Goal: Information Seeking & Learning: Learn about a topic

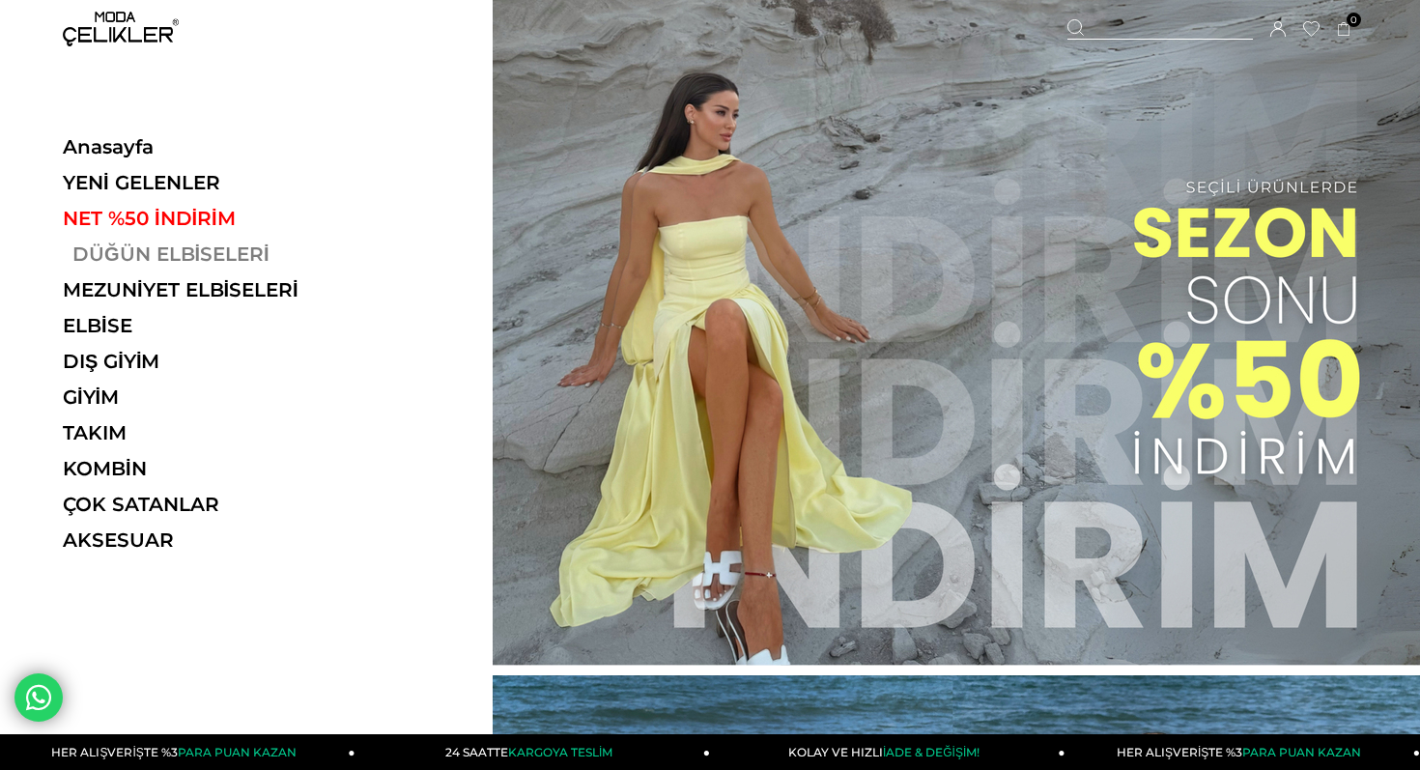
click at [139, 252] on link "DÜĞÜN ELBİSELERİ" at bounding box center [196, 253] width 266 height 23
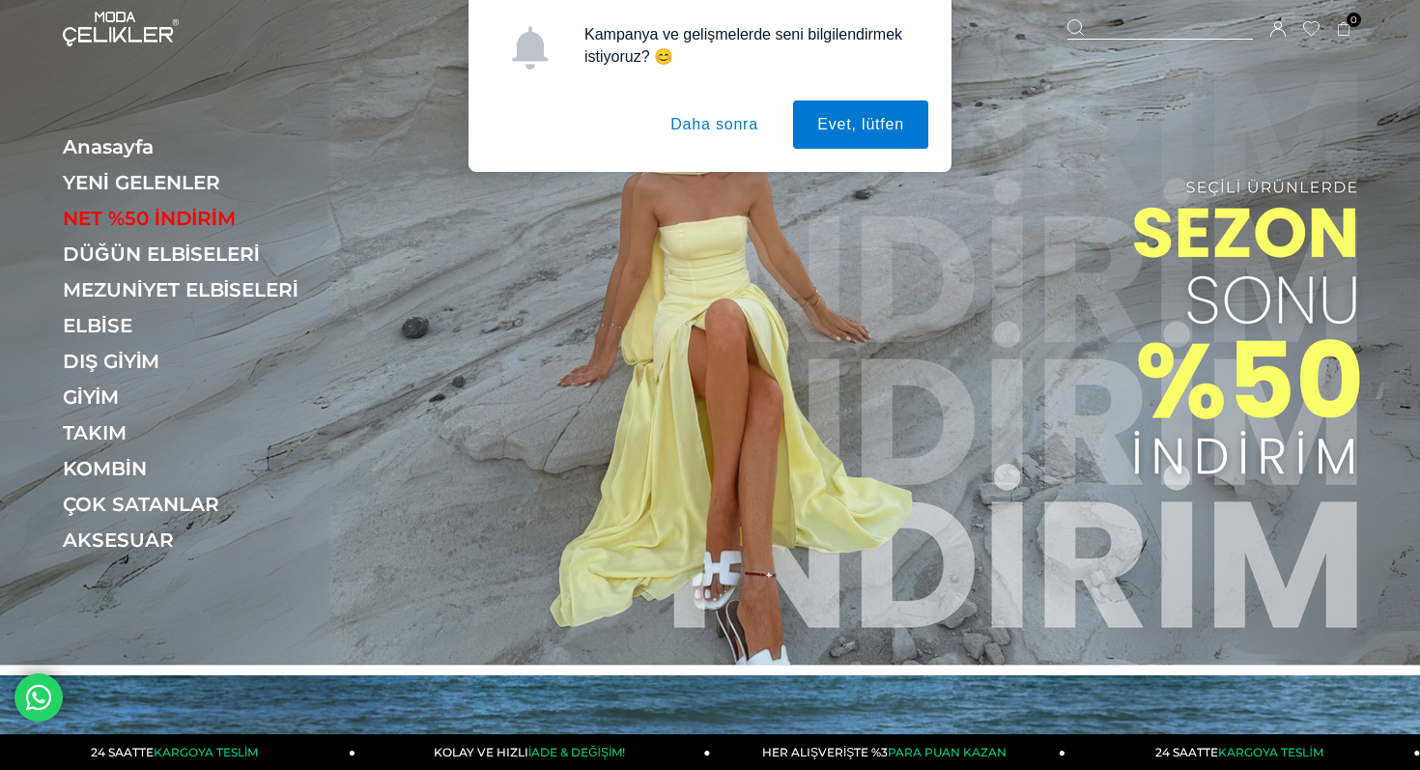
click at [689, 128] on button "Daha sonra" at bounding box center [714, 124] width 136 height 48
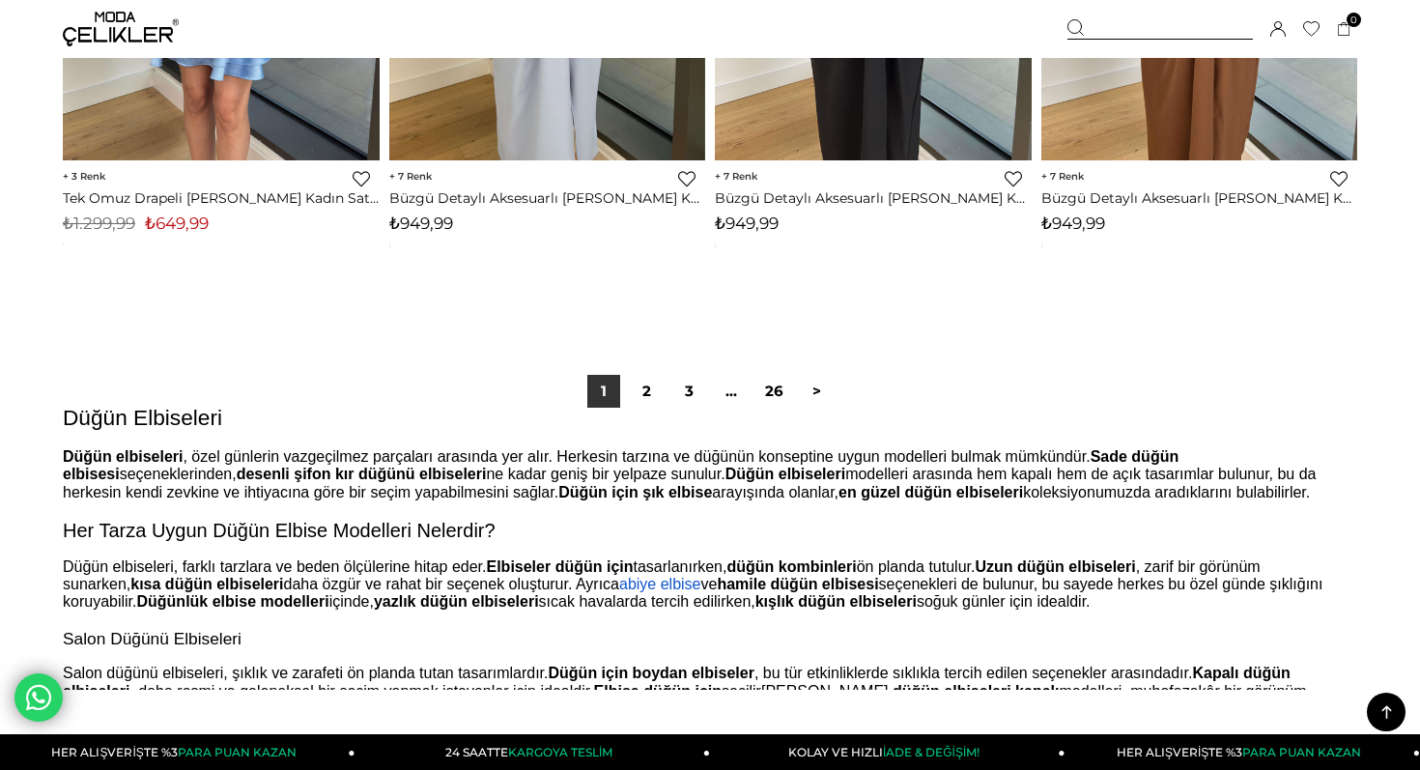
scroll to position [11647, 0]
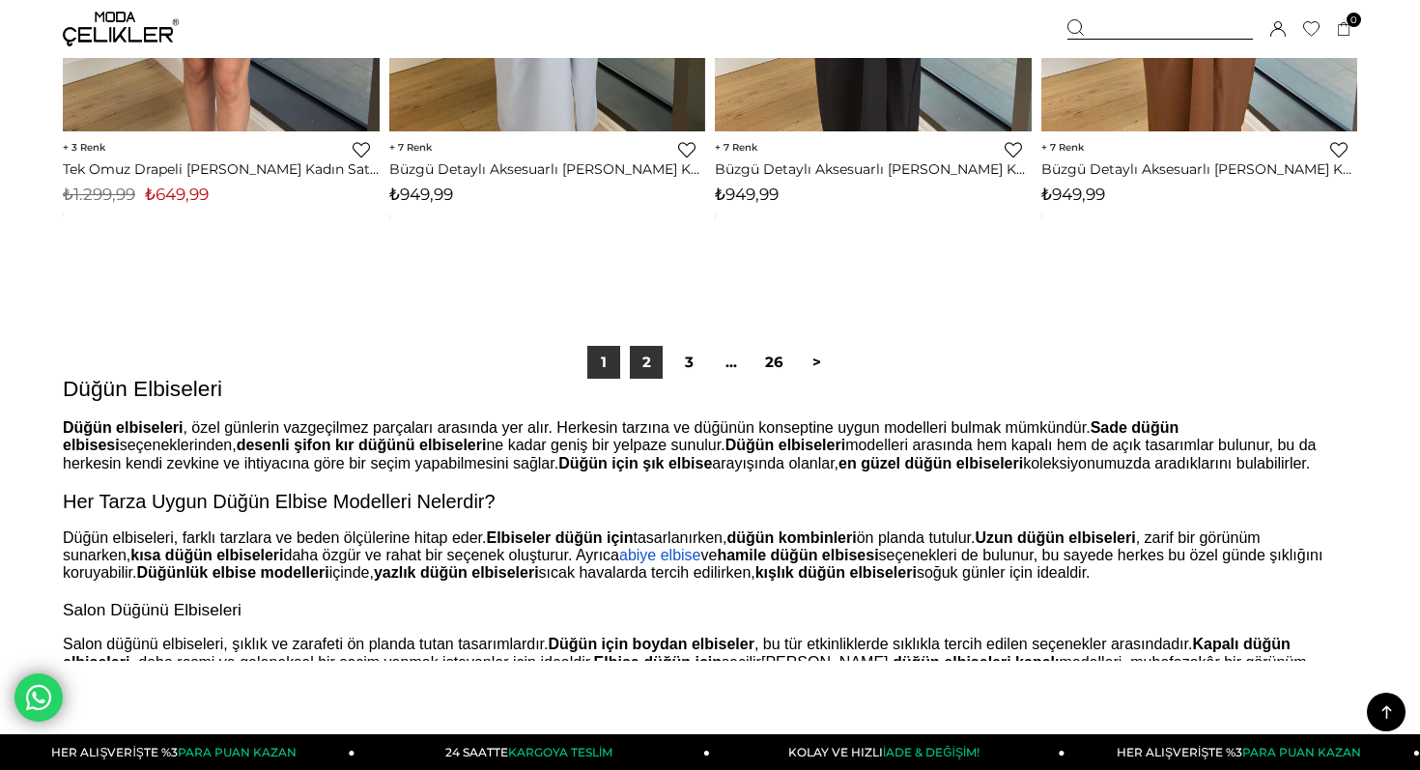
click at [638, 361] on link "2" at bounding box center [646, 362] width 33 height 33
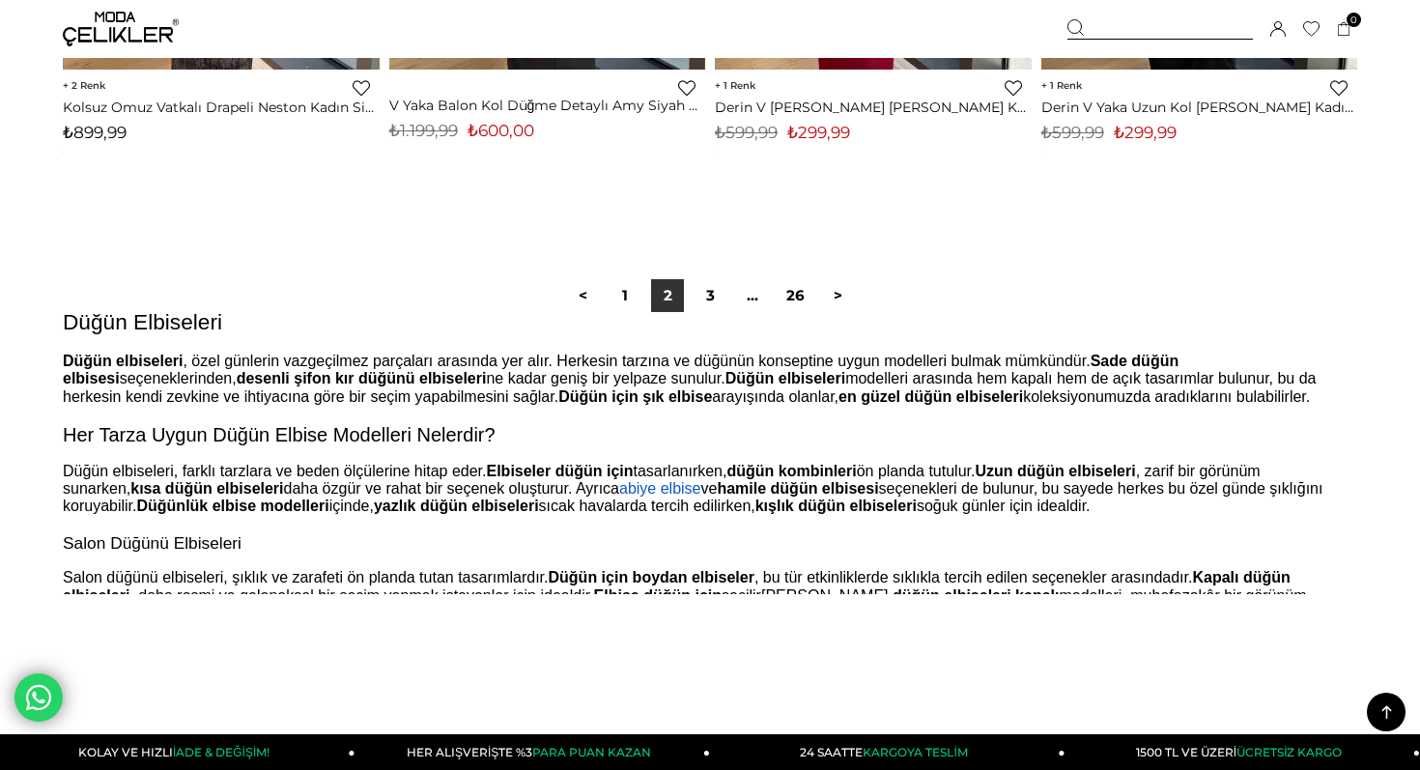
scroll to position [11738, 0]
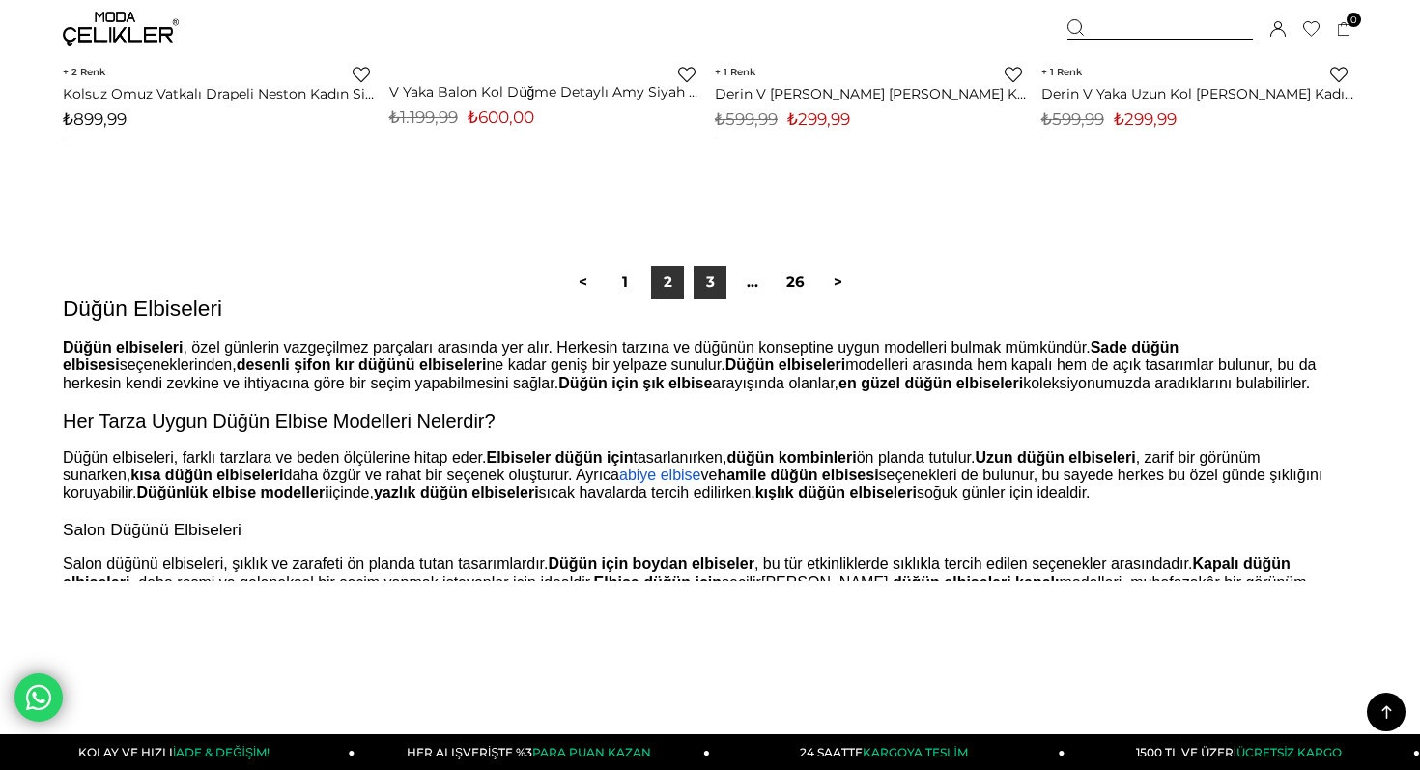
click at [717, 277] on link "3" at bounding box center [709, 282] width 33 height 33
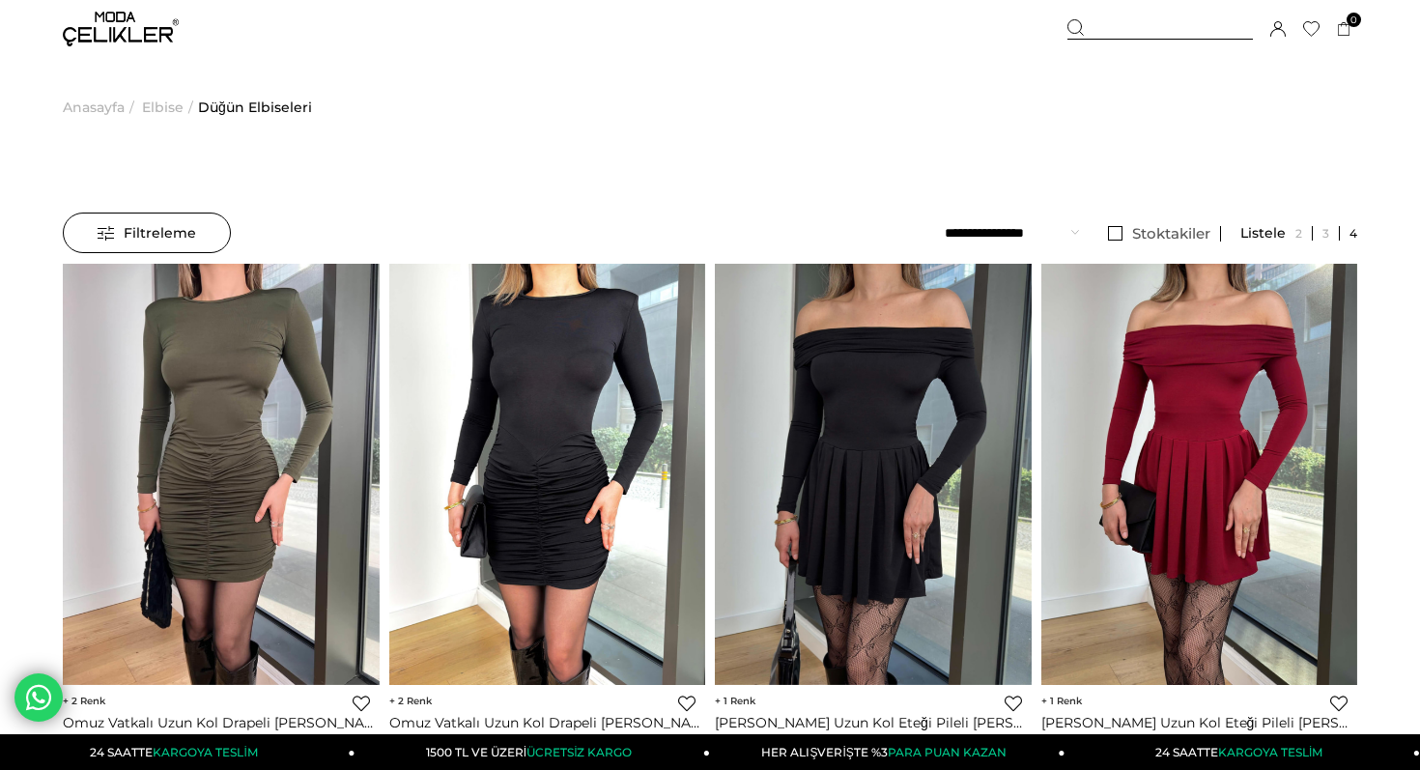
click at [32, 4] on div "Menü Üye Girişi Üye Ol Hesabım Çıkış Yap Sepetim Favorilerim Yardım Sepetim 0 Ü…" at bounding box center [710, 29] width 1420 height 58
click at [32, 21] on div "Menü Üye Girişi Üye Ol Hesabım Çıkış Yap Sepetim Favorilerim Yardım Sepetim 0 Ü…" at bounding box center [710, 29] width 1420 height 58
click at [16, 44] on div "Menü Üye Girişi Üye Ol Hesabım Çıkış Yap Sepetim Favorilerim Yardım Sepetim 0 Ü…" at bounding box center [710, 29] width 1420 height 58
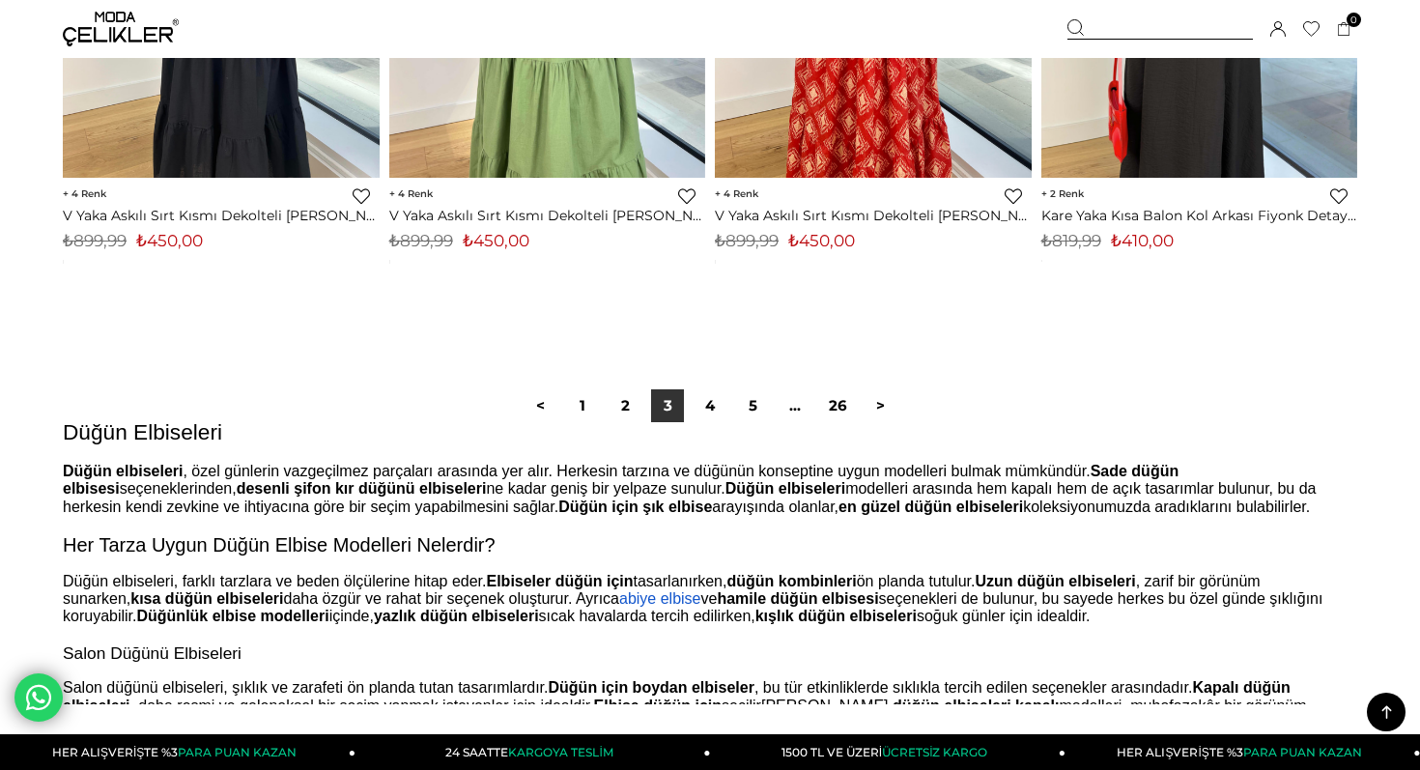
scroll to position [11379, 0]
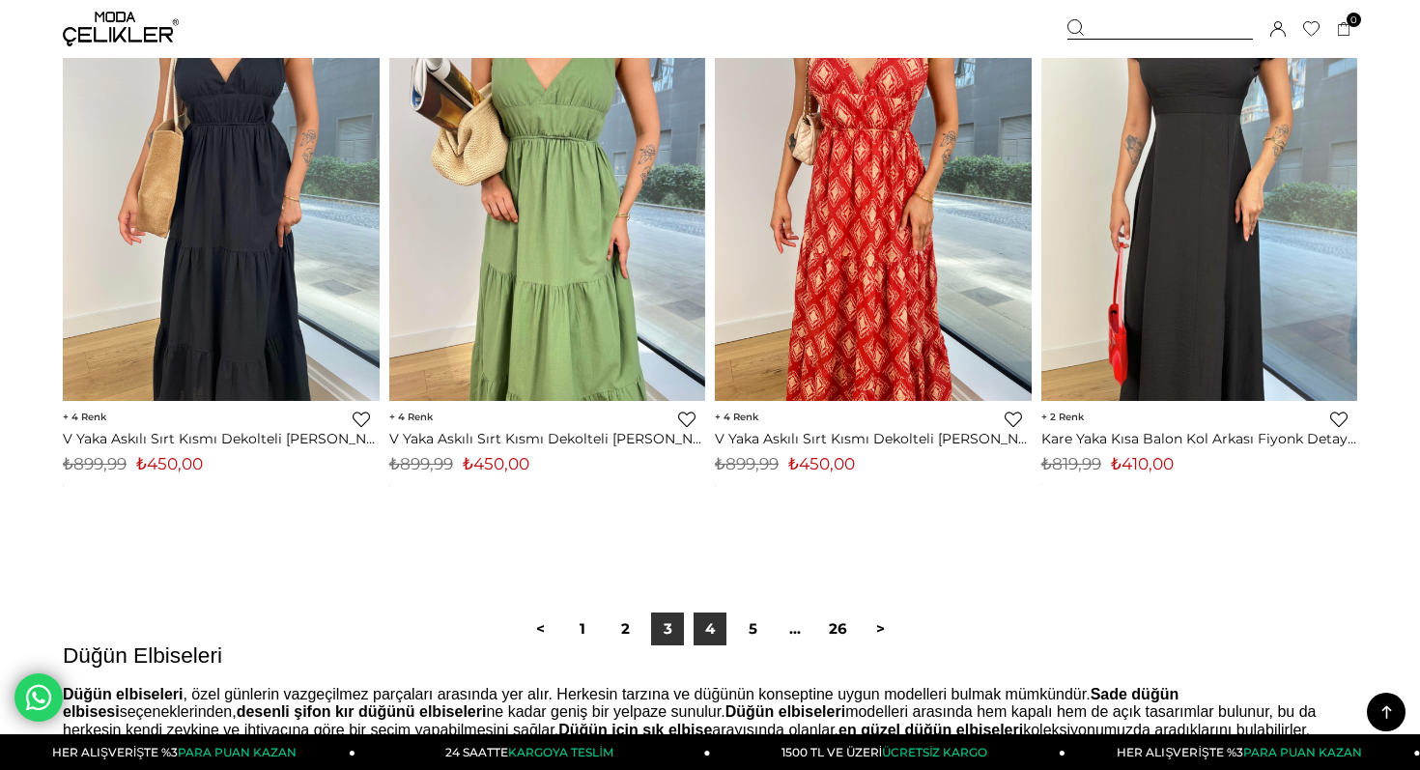
click at [718, 633] on link "4" at bounding box center [709, 628] width 33 height 33
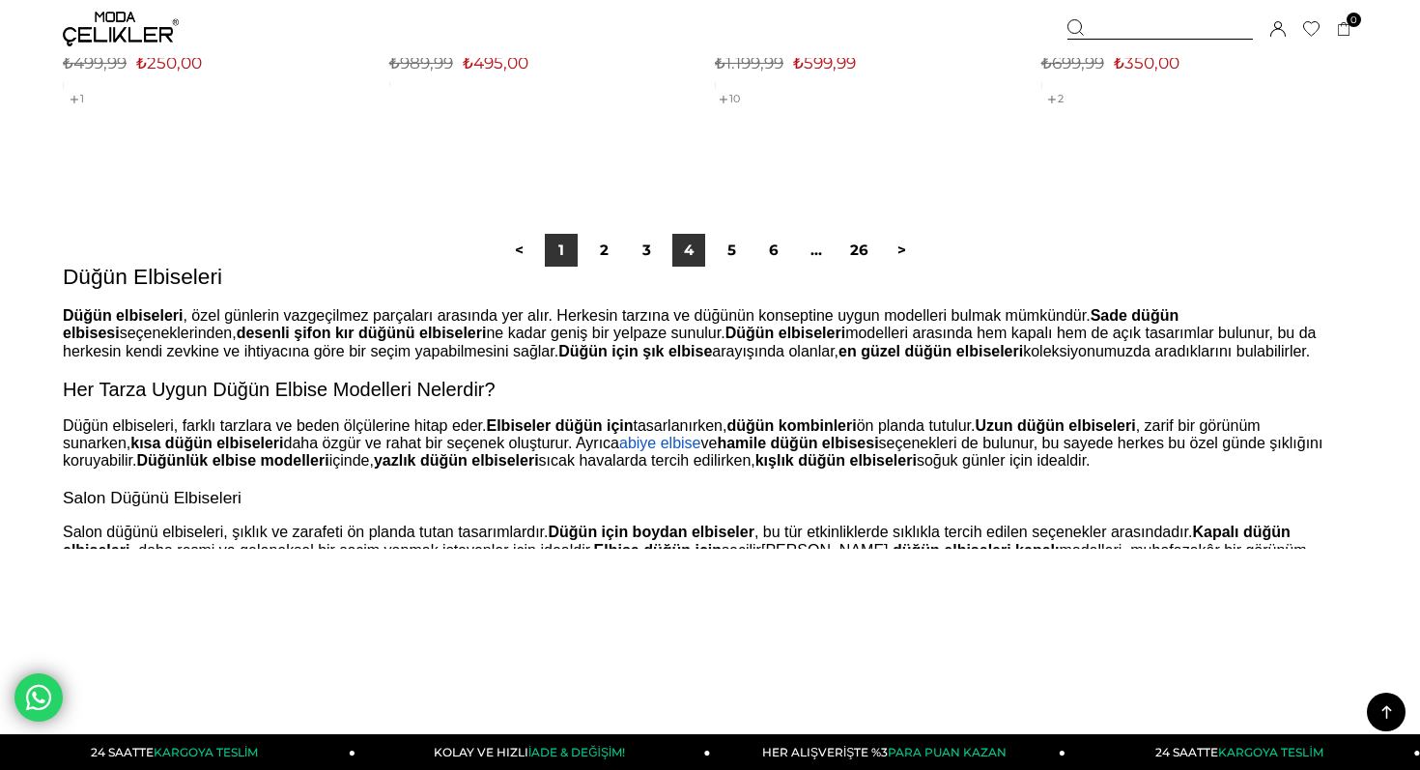
click at [559, 245] on link "1" at bounding box center [561, 250] width 33 height 33
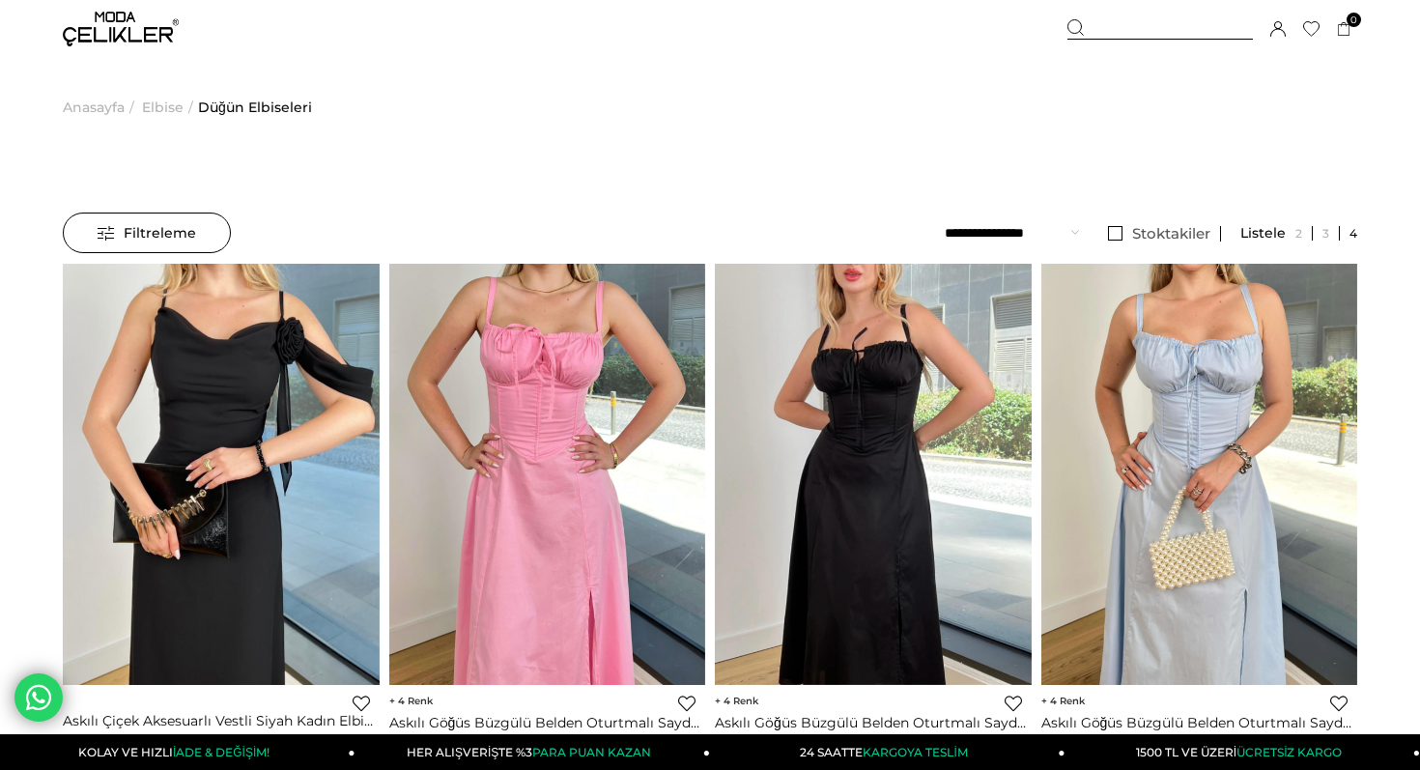
click at [103, 1] on div "Üye Girişi Üye Ol Hesabım Çıkış Yap Sepetim Favorilerim Yardım" at bounding box center [121, 29] width 116 height 58
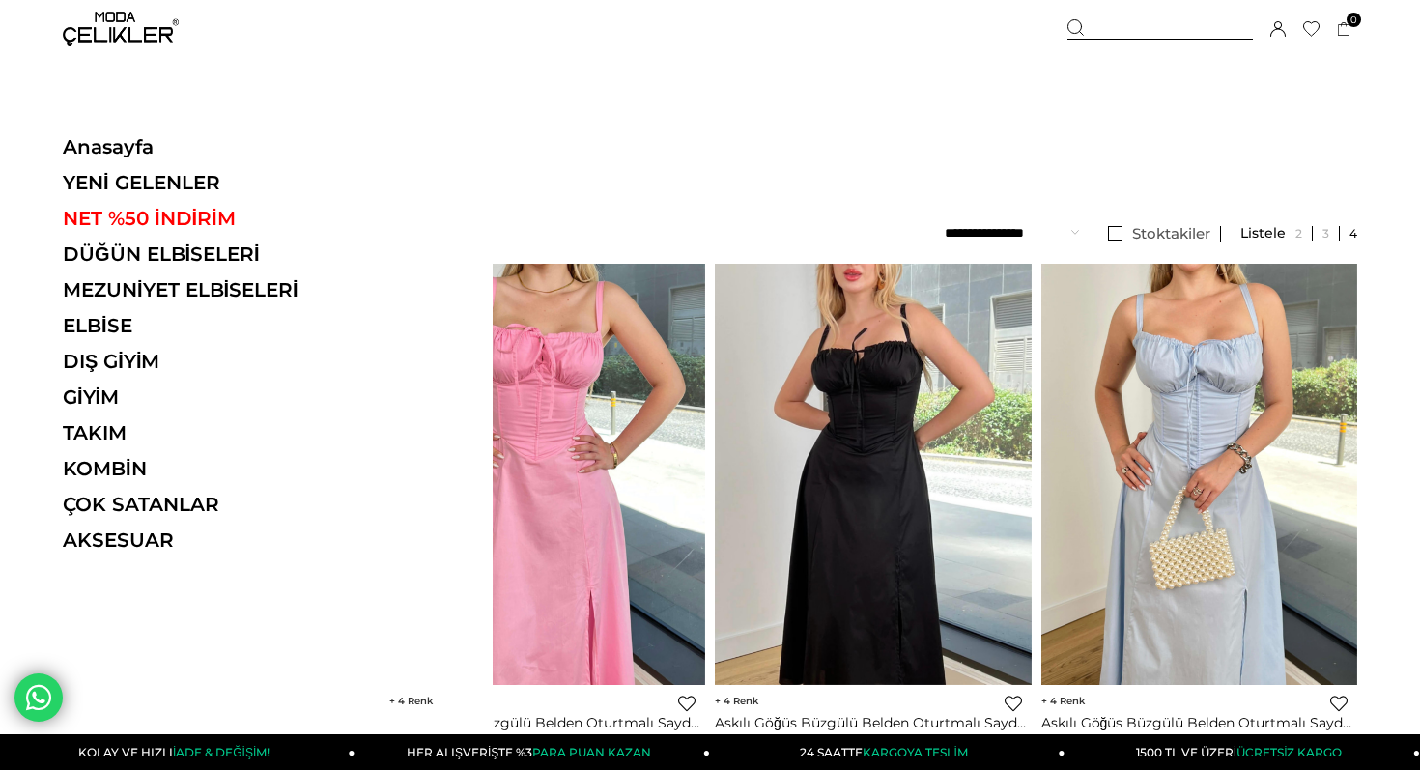
click at [78, 40] on img at bounding box center [121, 29] width 116 height 35
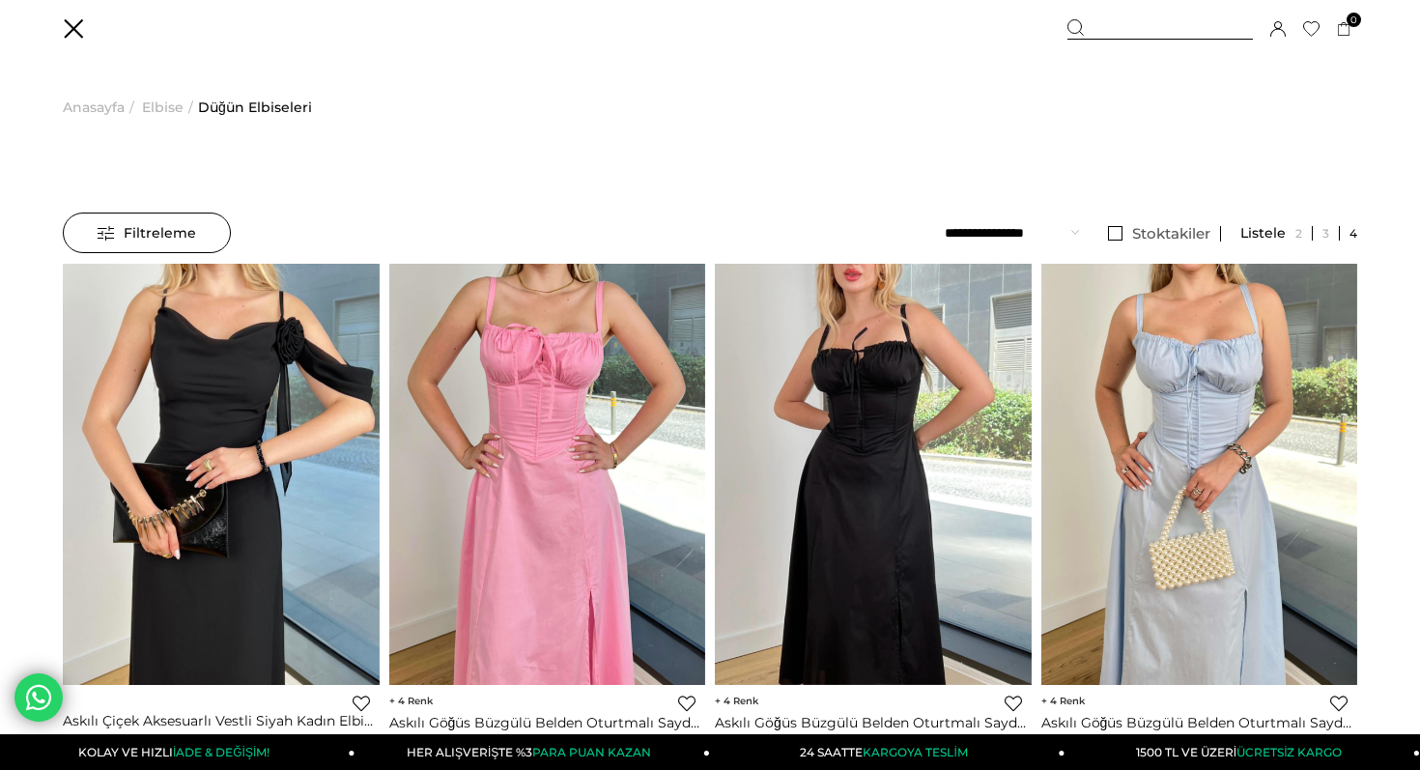
click at [115, 27] on img at bounding box center [121, 29] width 116 height 35
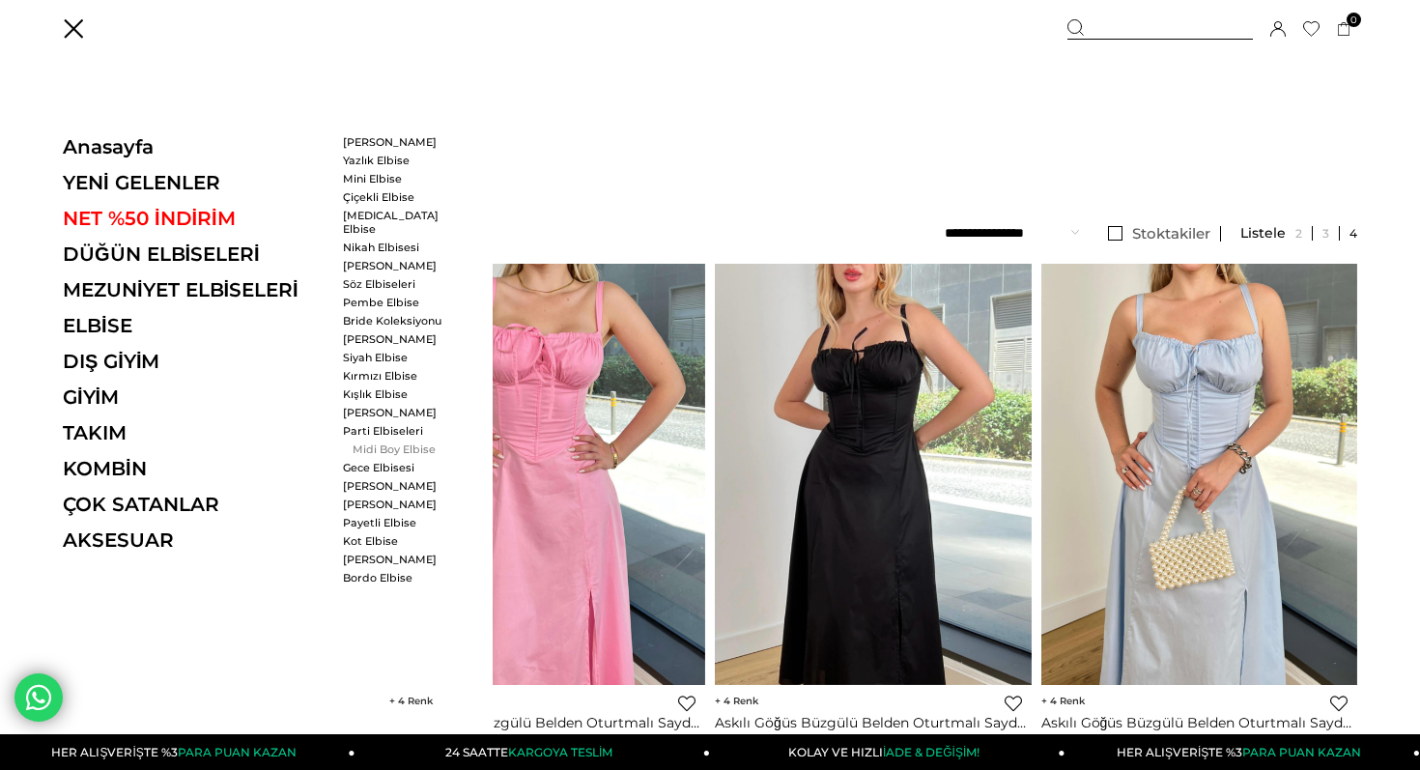
click at [380, 442] on link "Midi Boy Elbise" at bounding box center [398, 449] width 111 height 14
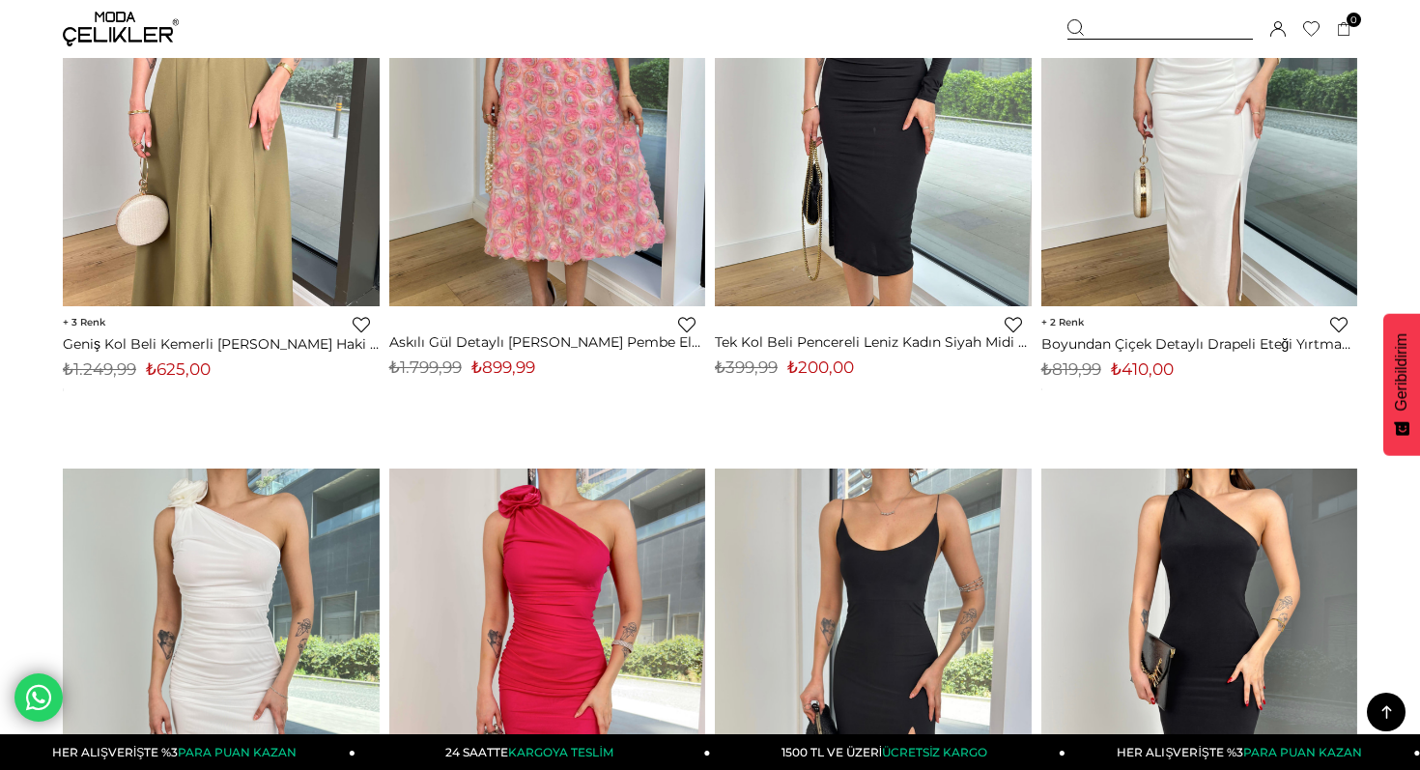
scroll to position [6231, 0]
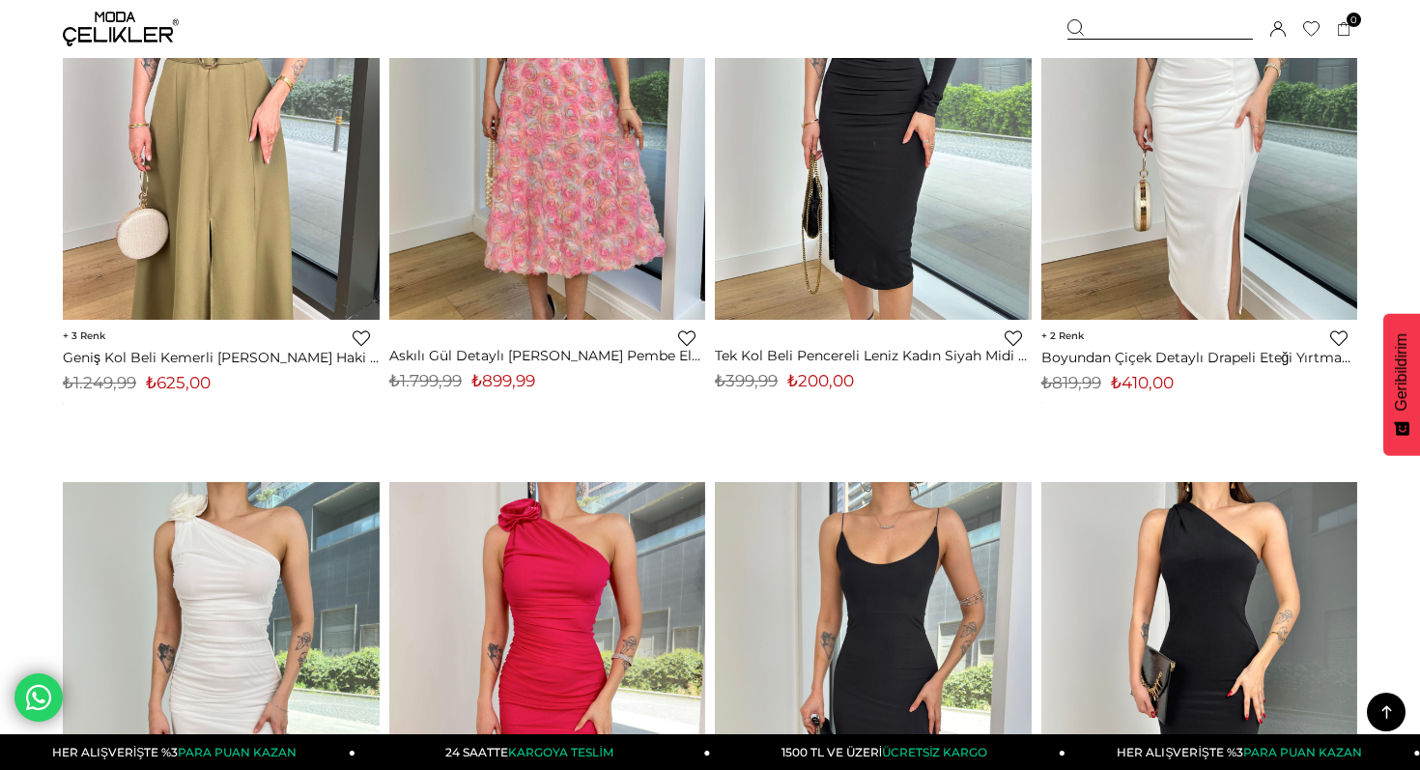
click at [74, 53] on div "Üye Girişi Üye Ol Hesabım Çıkış Yap Sepetim Favorilerim Yardım" at bounding box center [121, 29] width 116 height 58
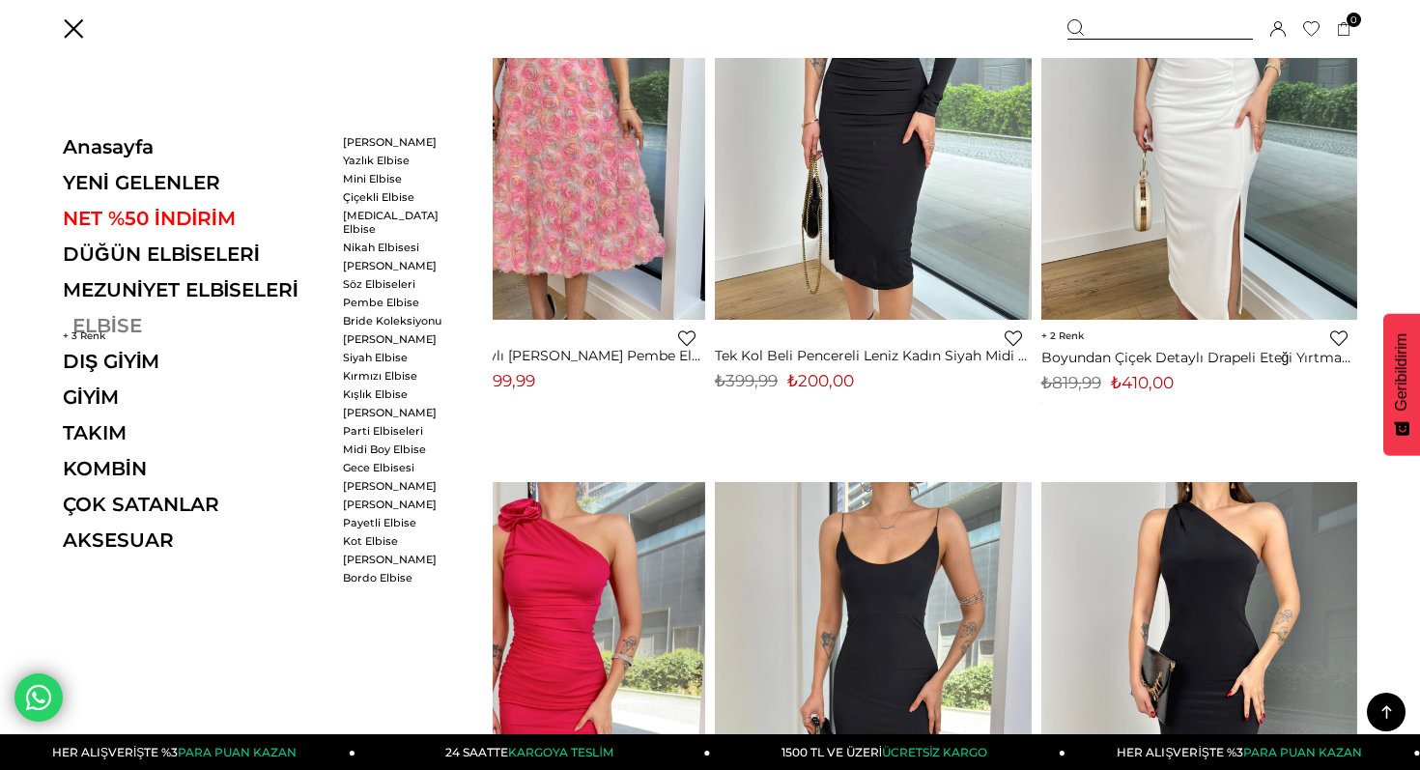
click at [113, 324] on link "ELBİSE" at bounding box center [196, 325] width 266 height 23
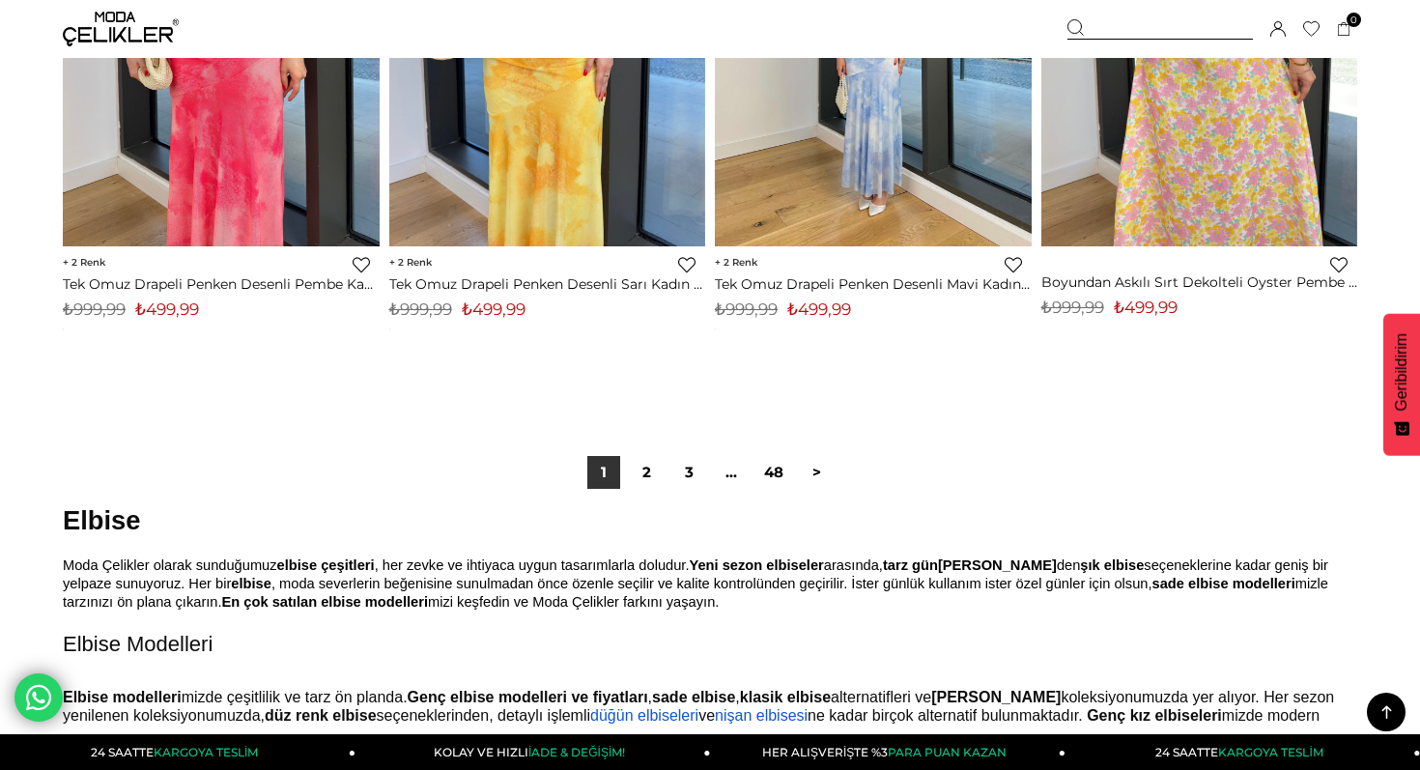
scroll to position [11557, 0]
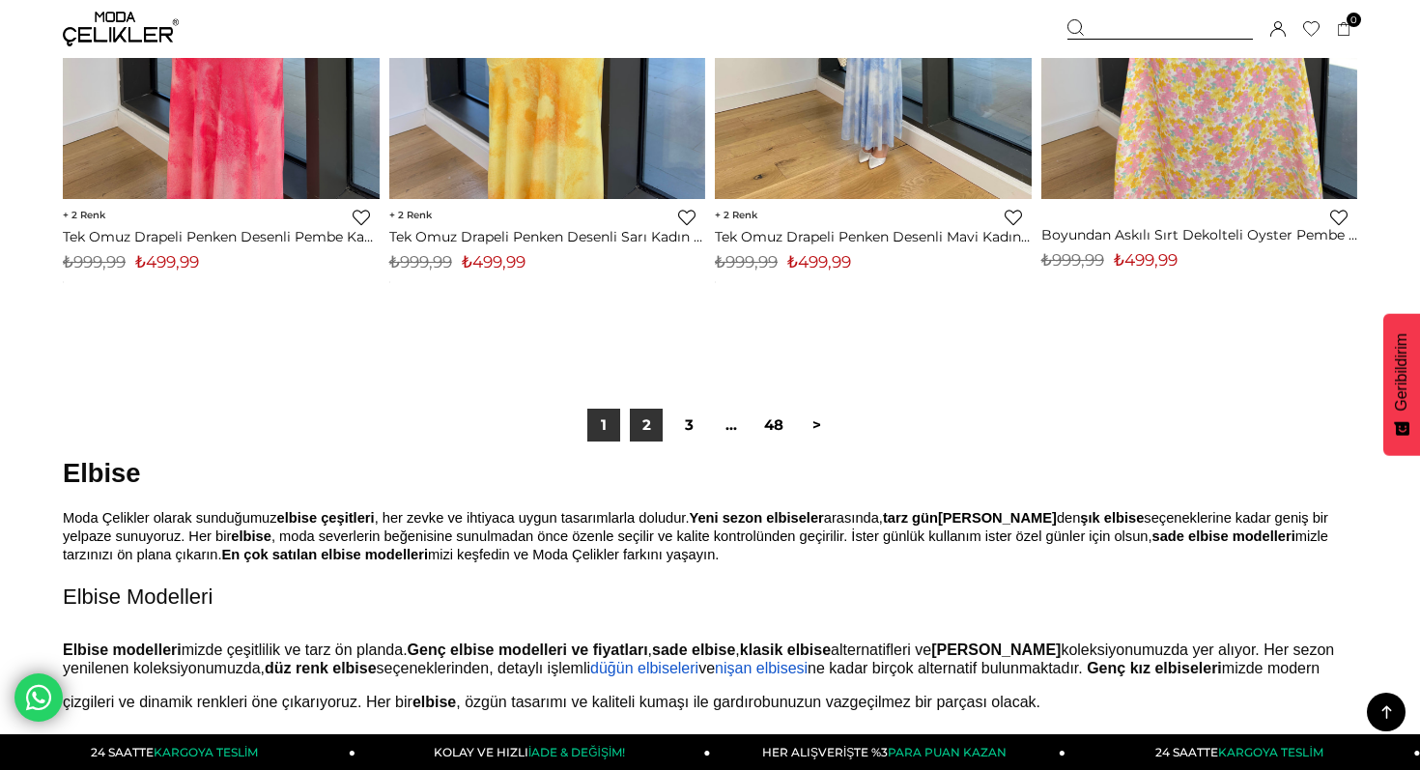
click at [640, 416] on link "2" at bounding box center [646, 425] width 33 height 33
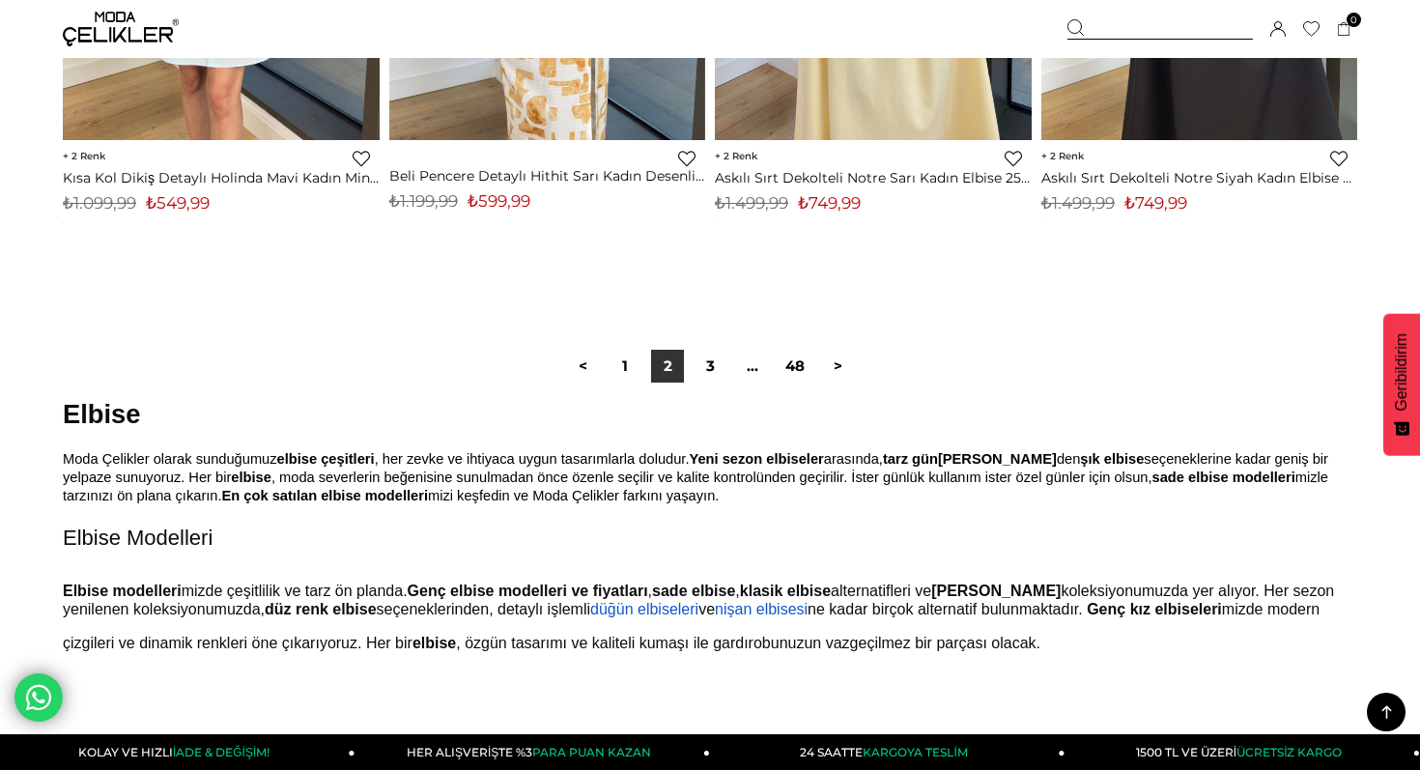
scroll to position [11647, 0]
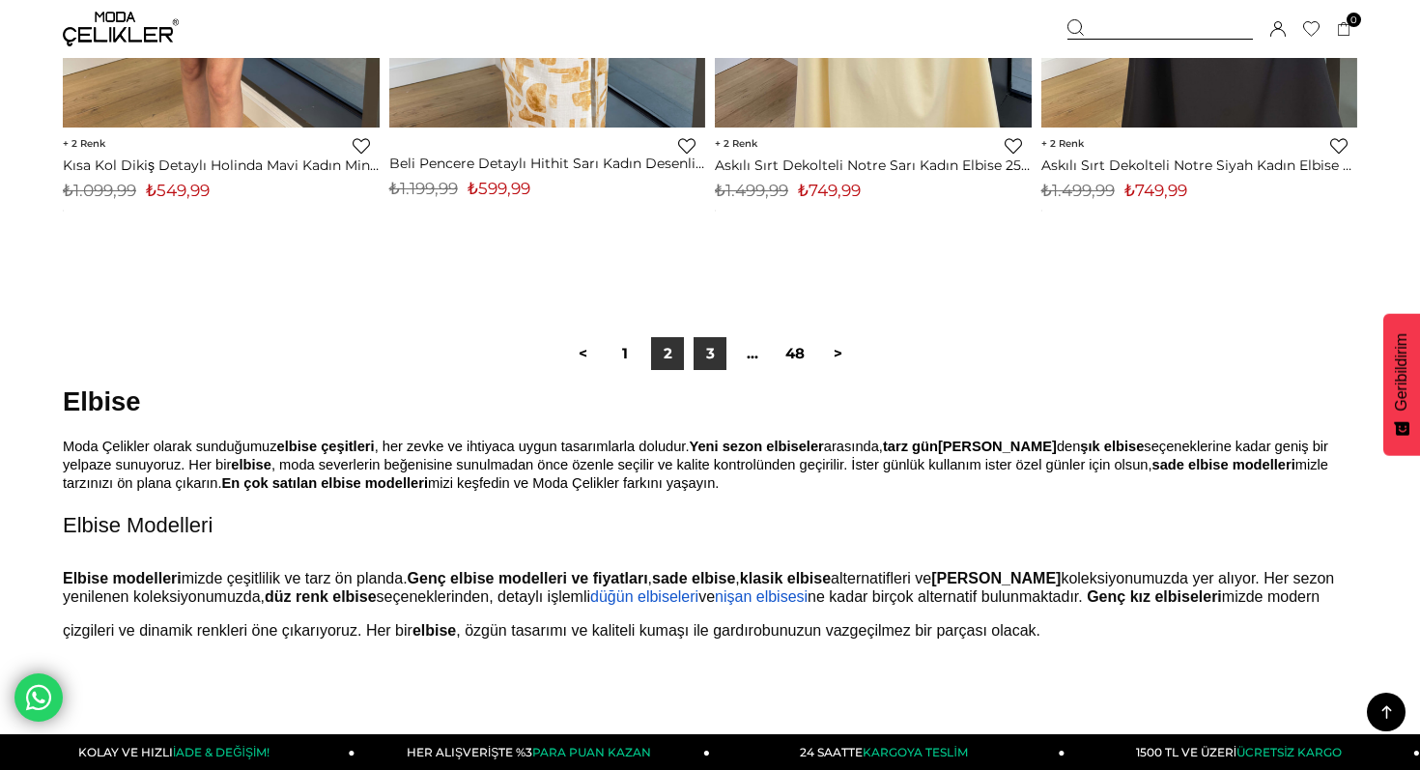
click at [714, 354] on link "3" at bounding box center [709, 353] width 33 height 33
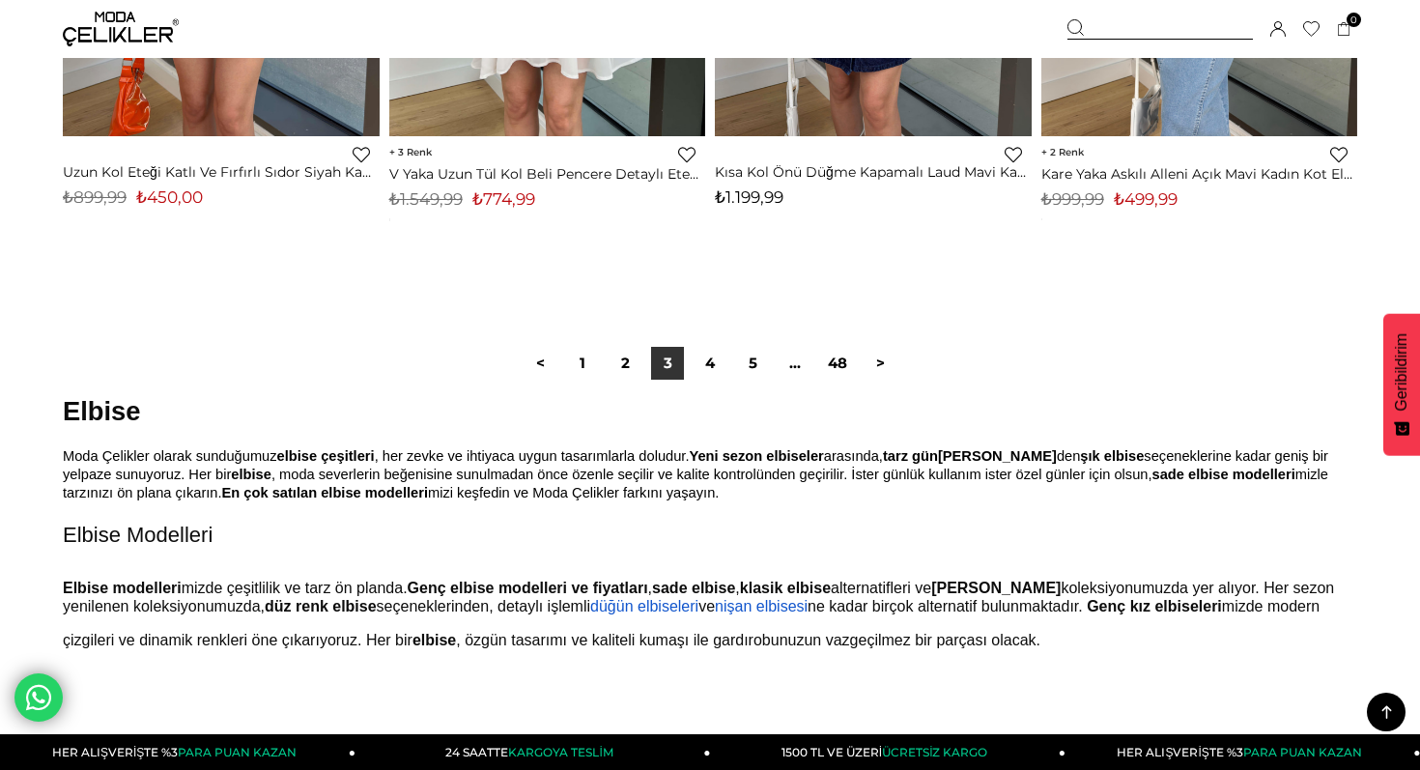
scroll to position [11672, 0]
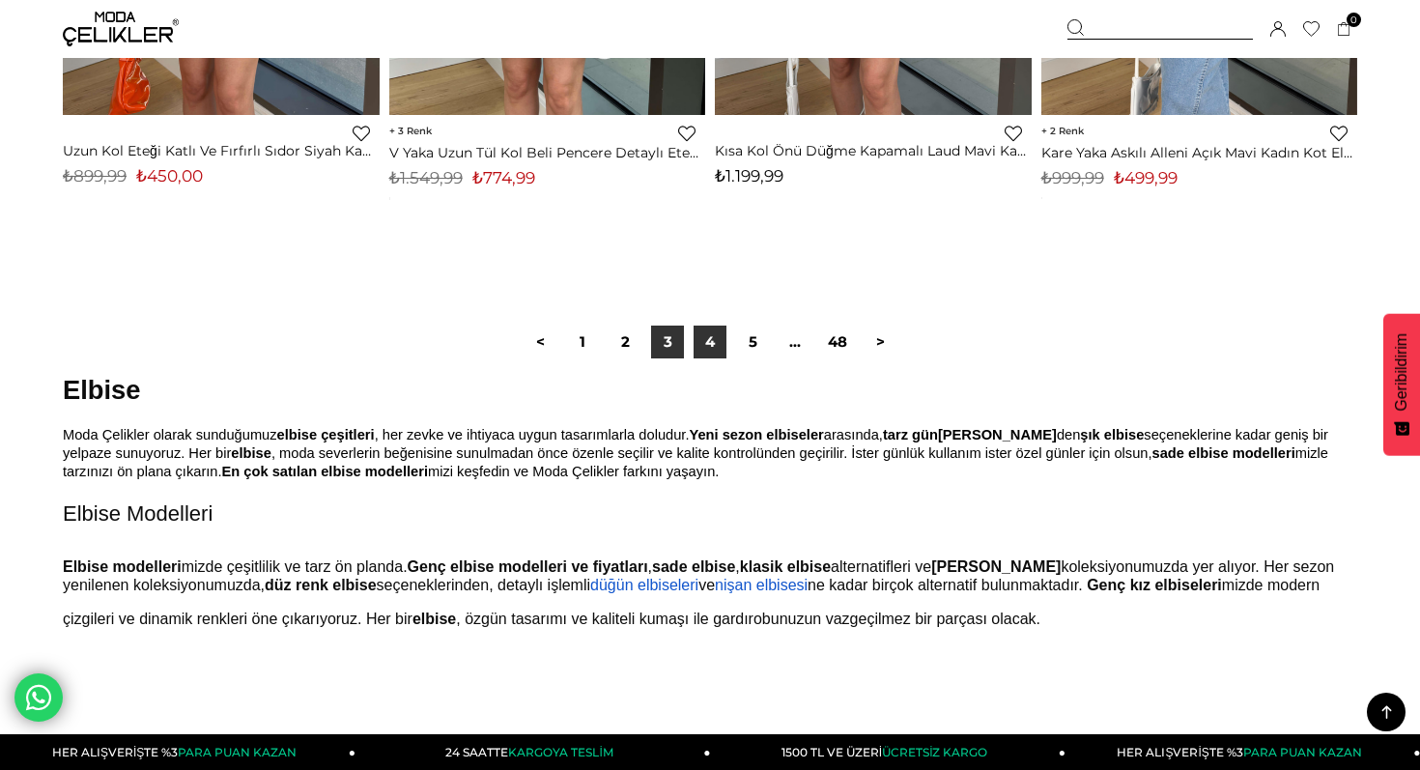
click at [697, 347] on link "4" at bounding box center [709, 341] width 33 height 33
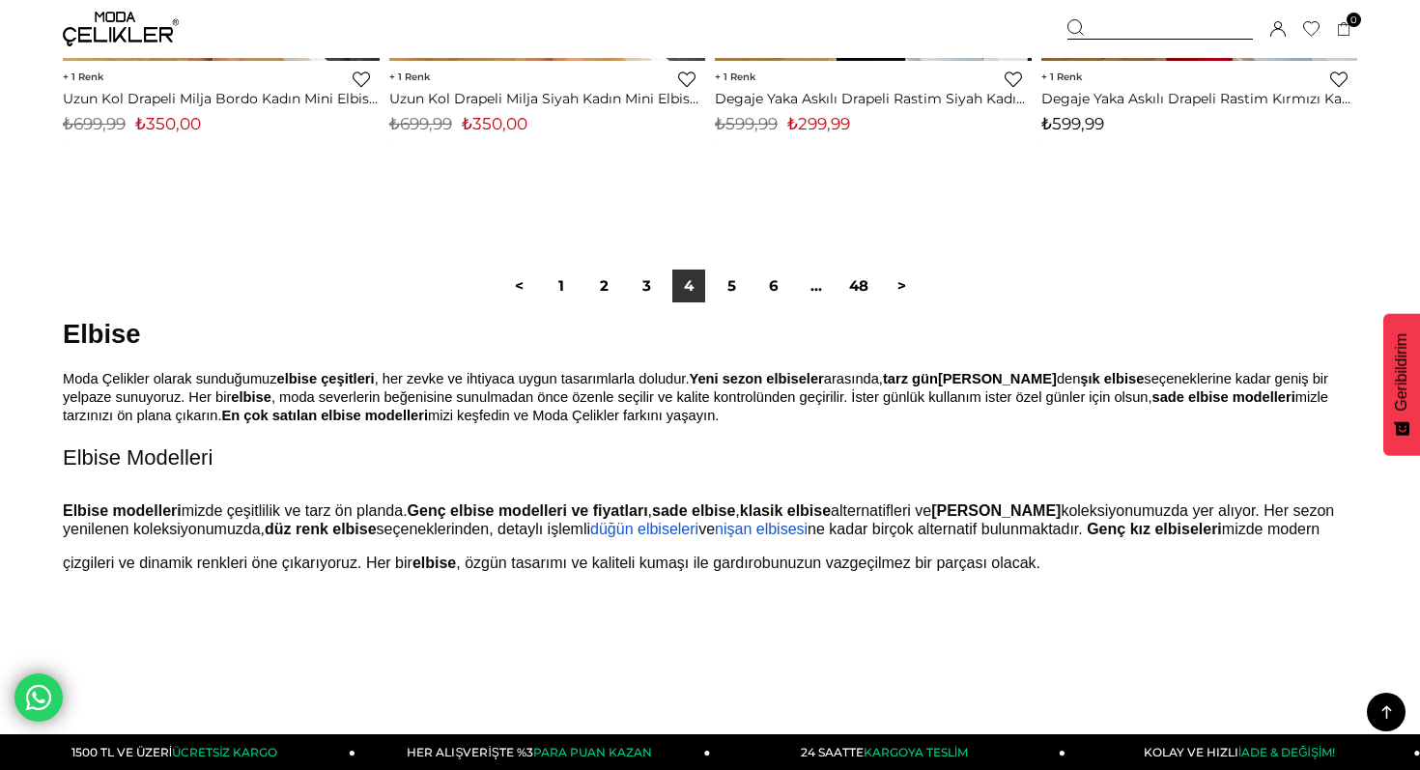
scroll to position [11747, 0]
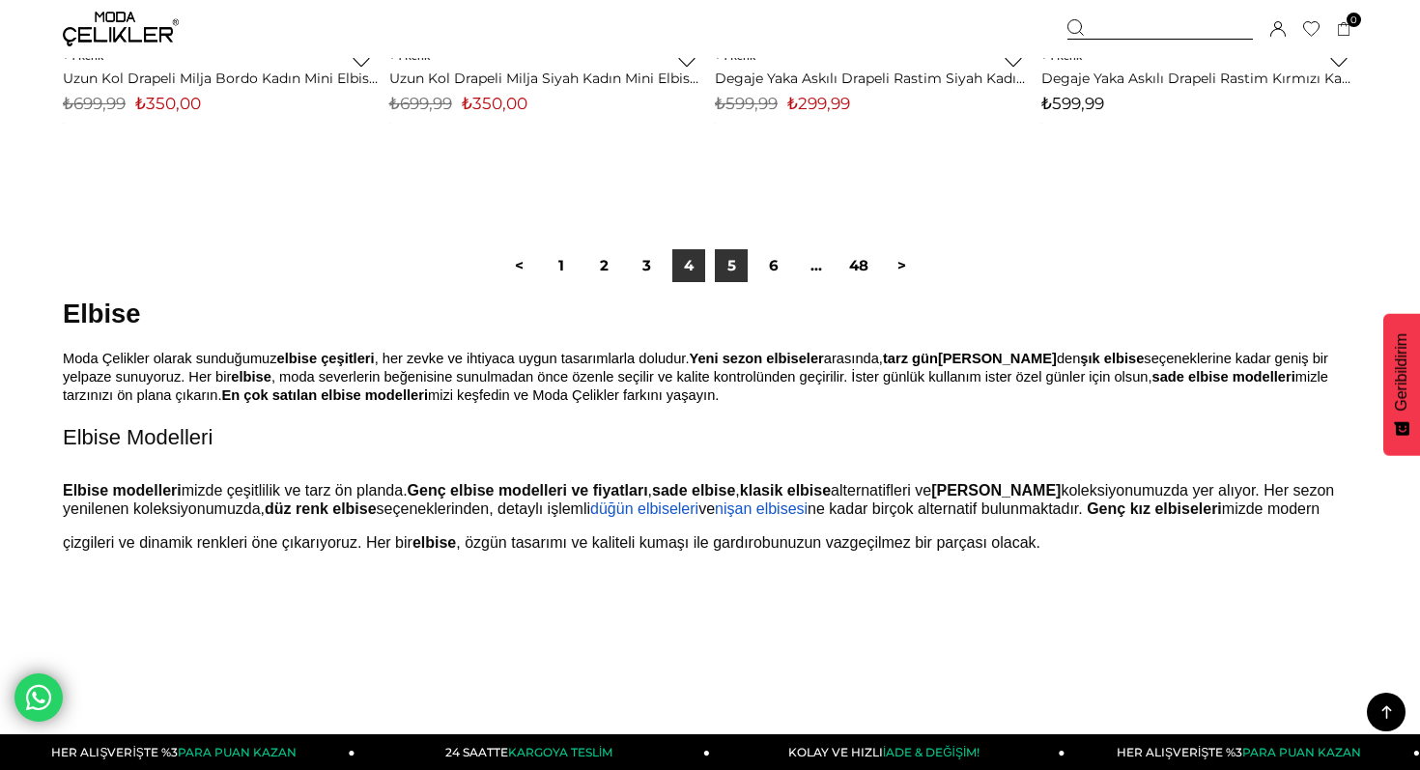
click at [725, 269] on link "5" at bounding box center [731, 265] width 33 height 33
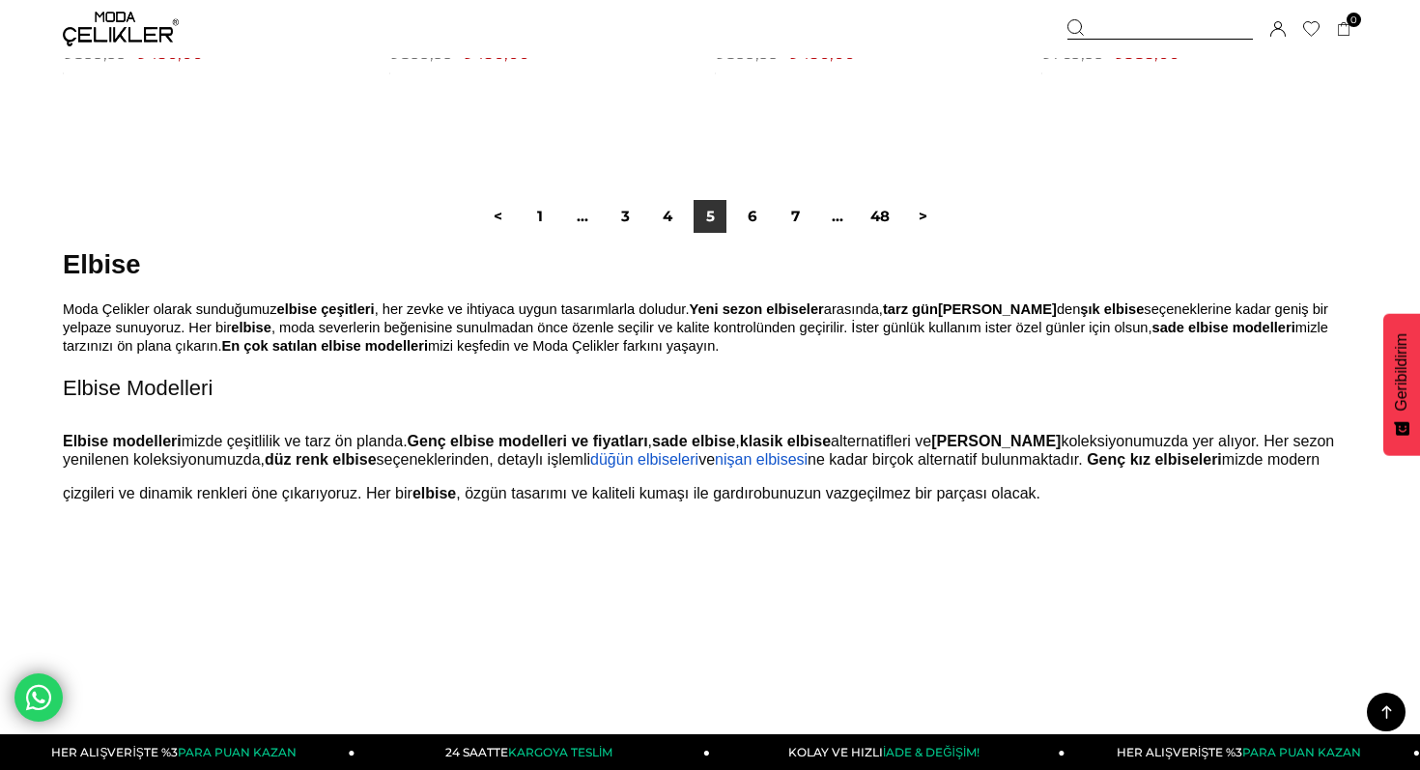
scroll to position [11811, 0]
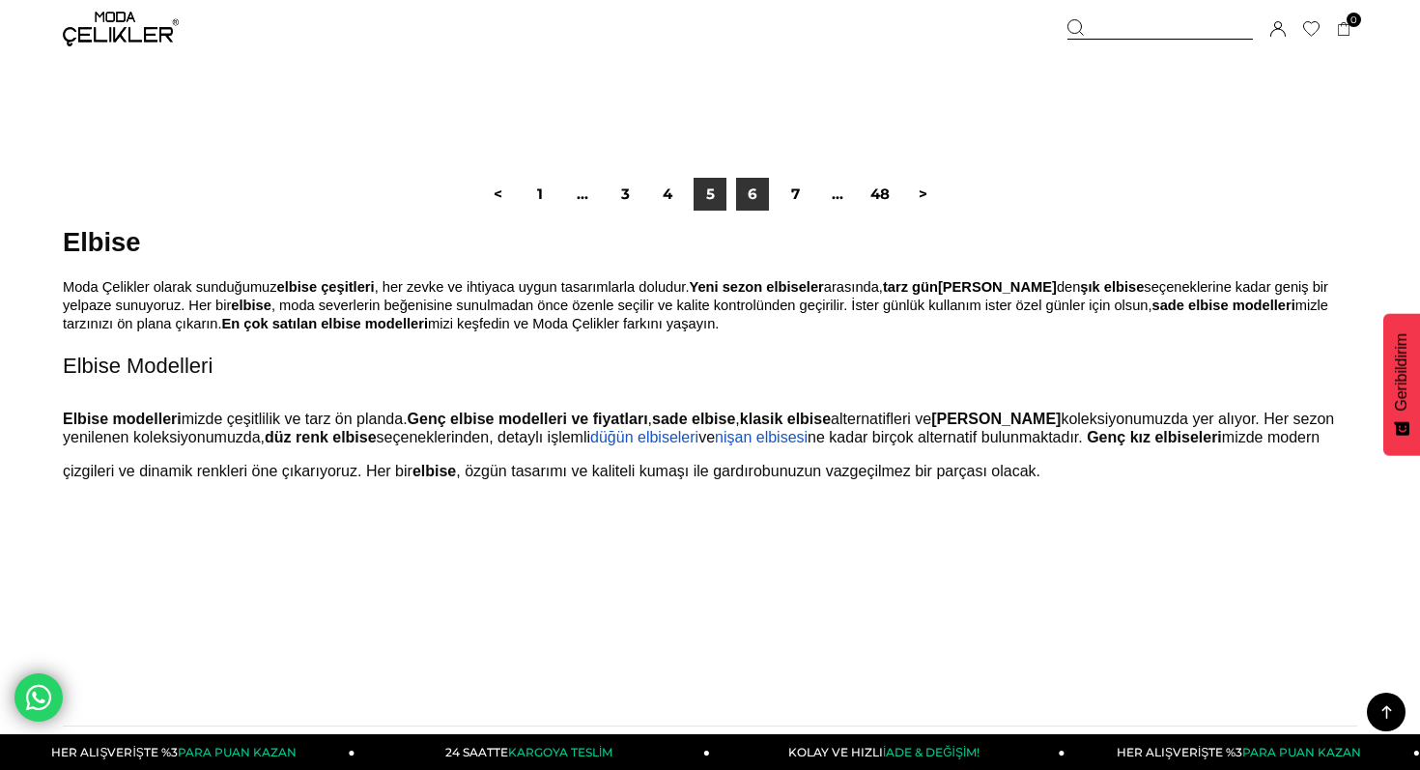
click at [756, 199] on link "6" at bounding box center [752, 194] width 33 height 33
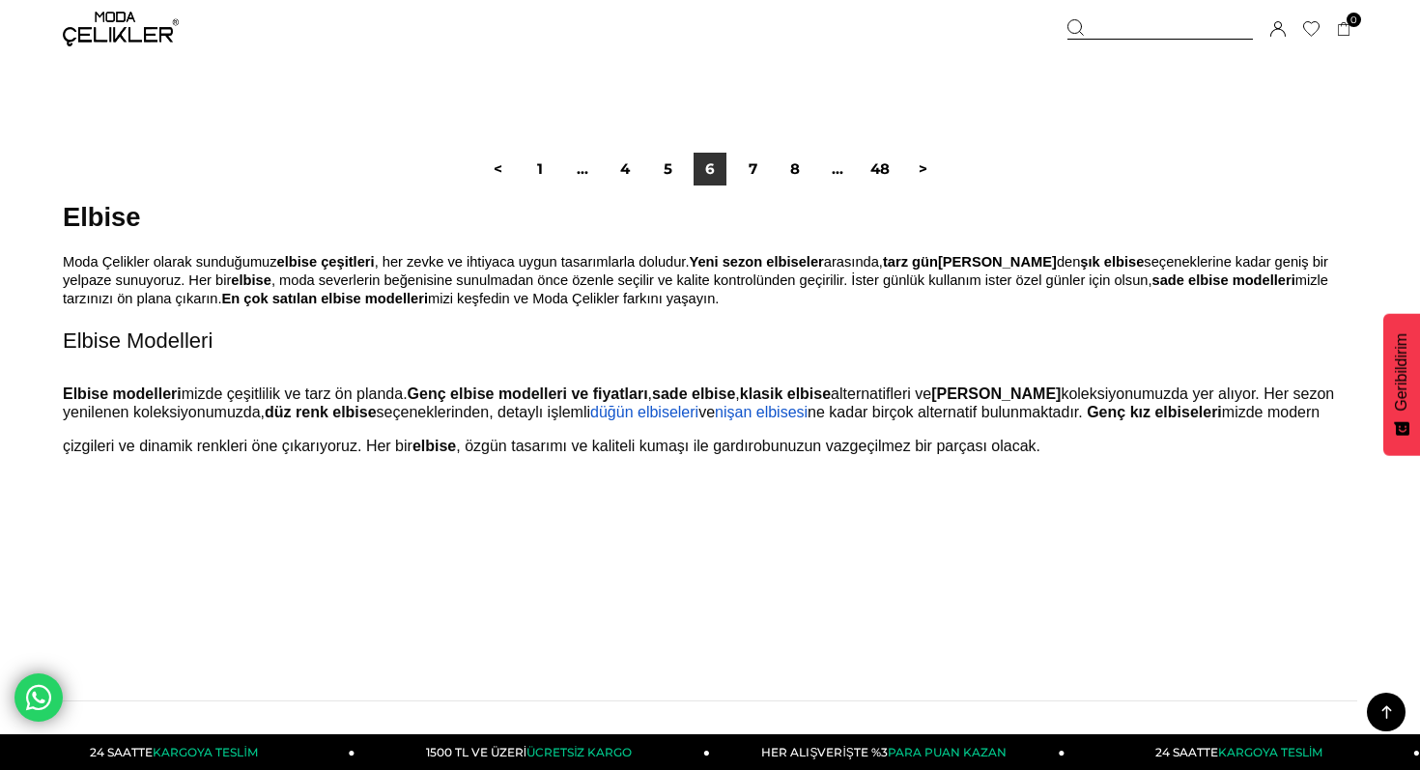
scroll to position [11875, 0]
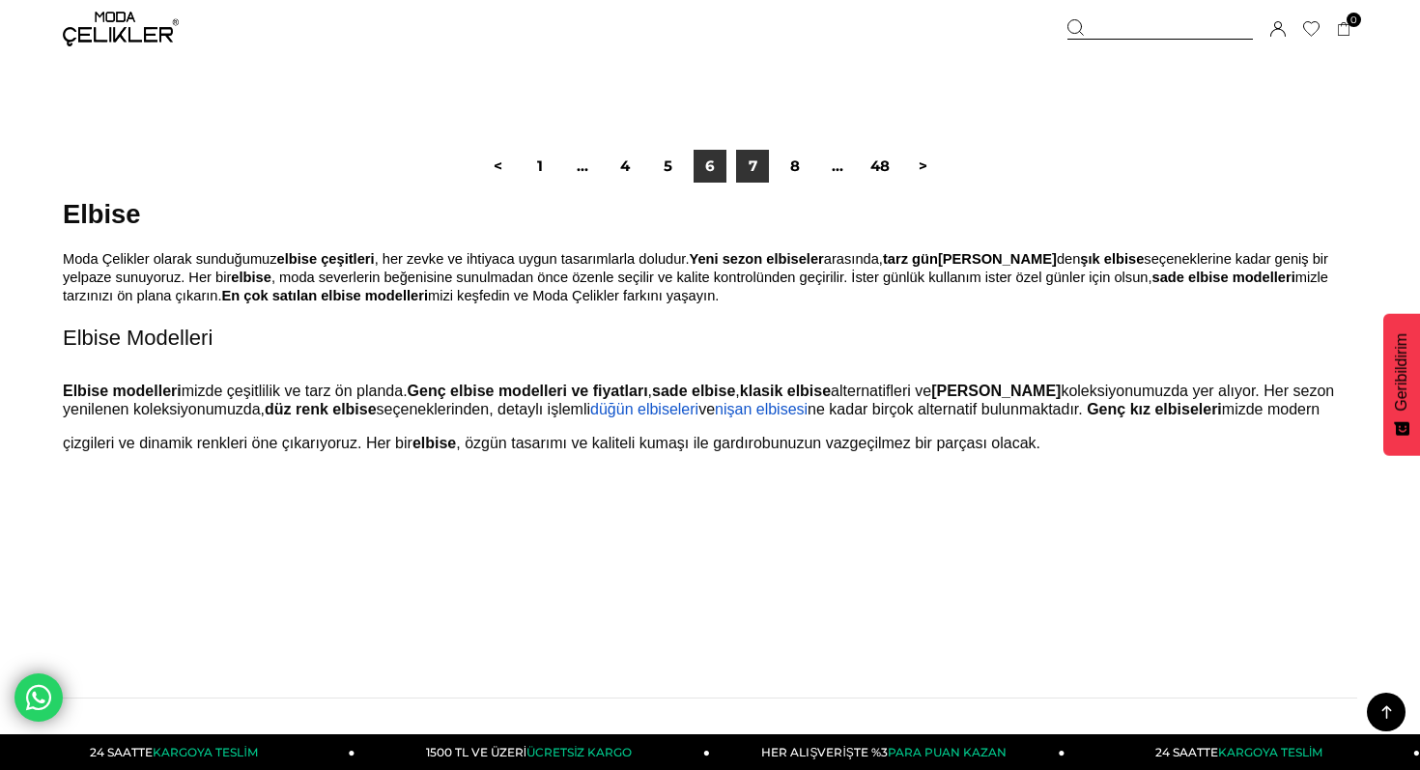
click at [754, 172] on link "7" at bounding box center [752, 166] width 33 height 33
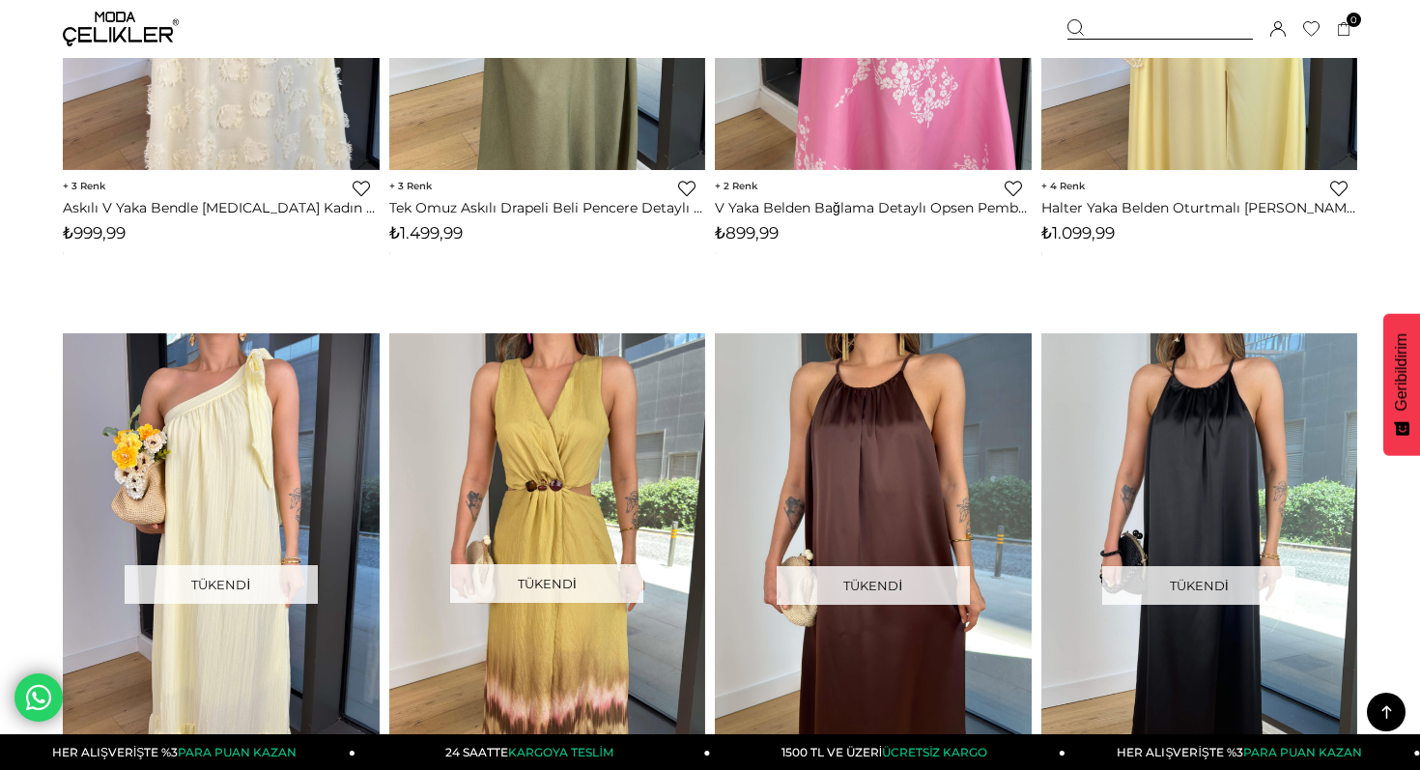
scroll to position [11477, 0]
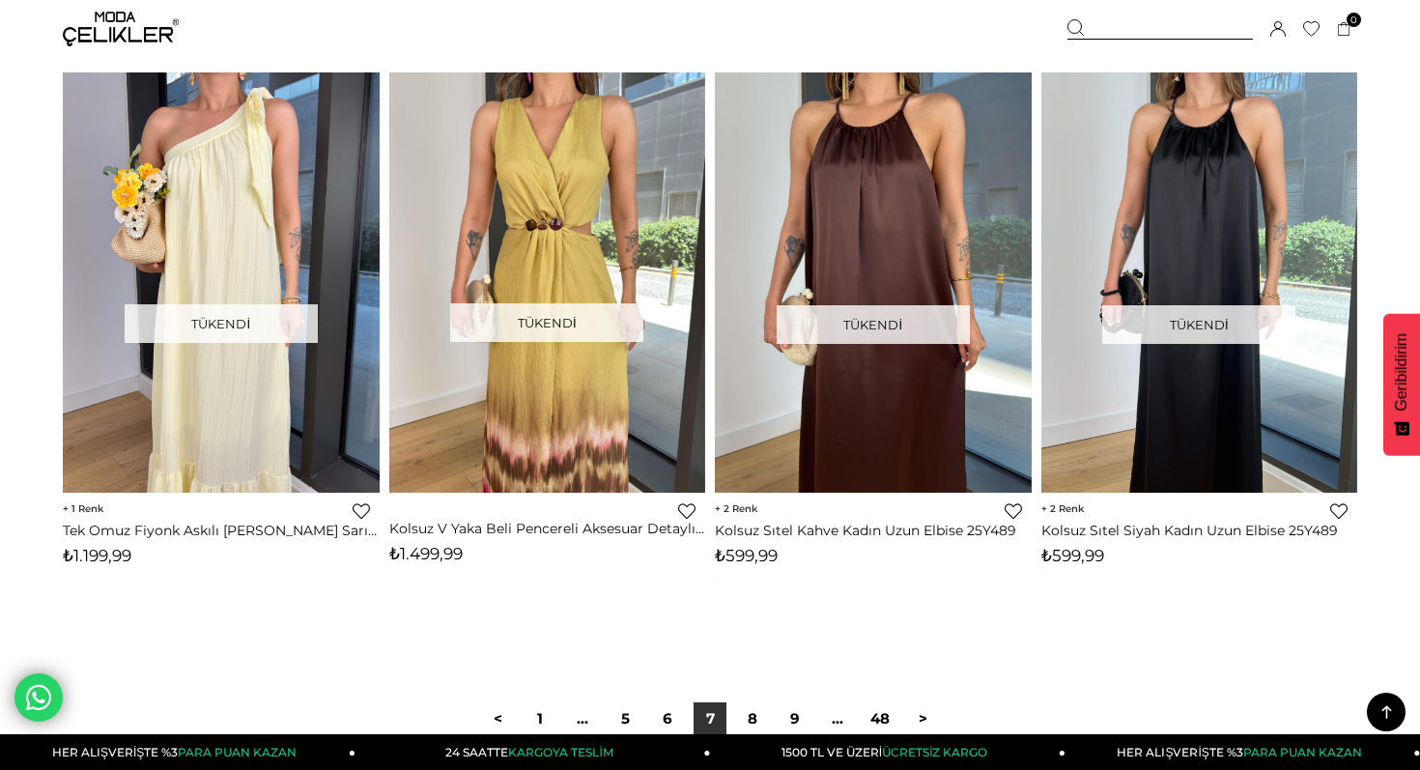
click at [106, 24] on img at bounding box center [121, 29] width 116 height 35
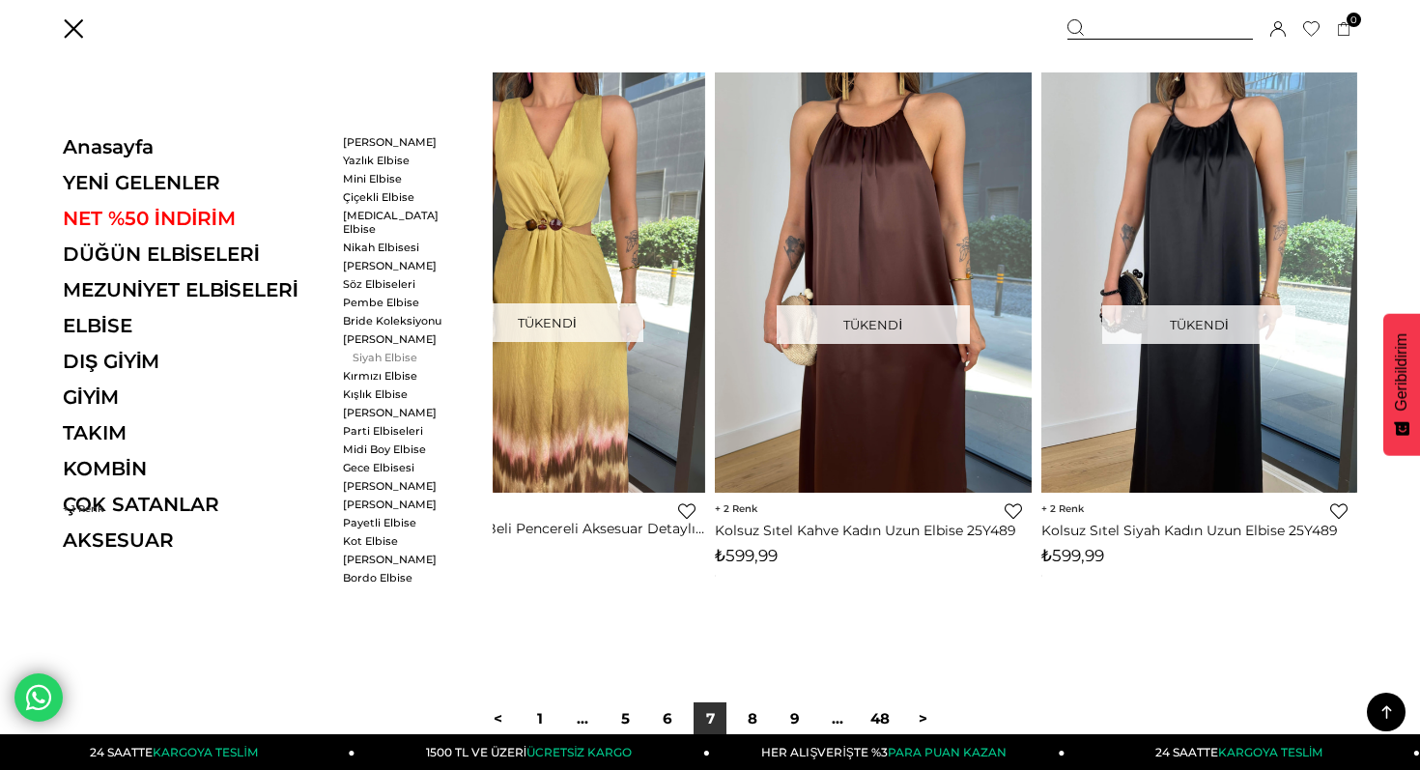
click at [371, 351] on link "Siyah Elbise" at bounding box center [398, 358] width 111 height 14
click at [385, 351] on link "Siyah Elbise" at bounding box center [398, 358] width 111 height 14
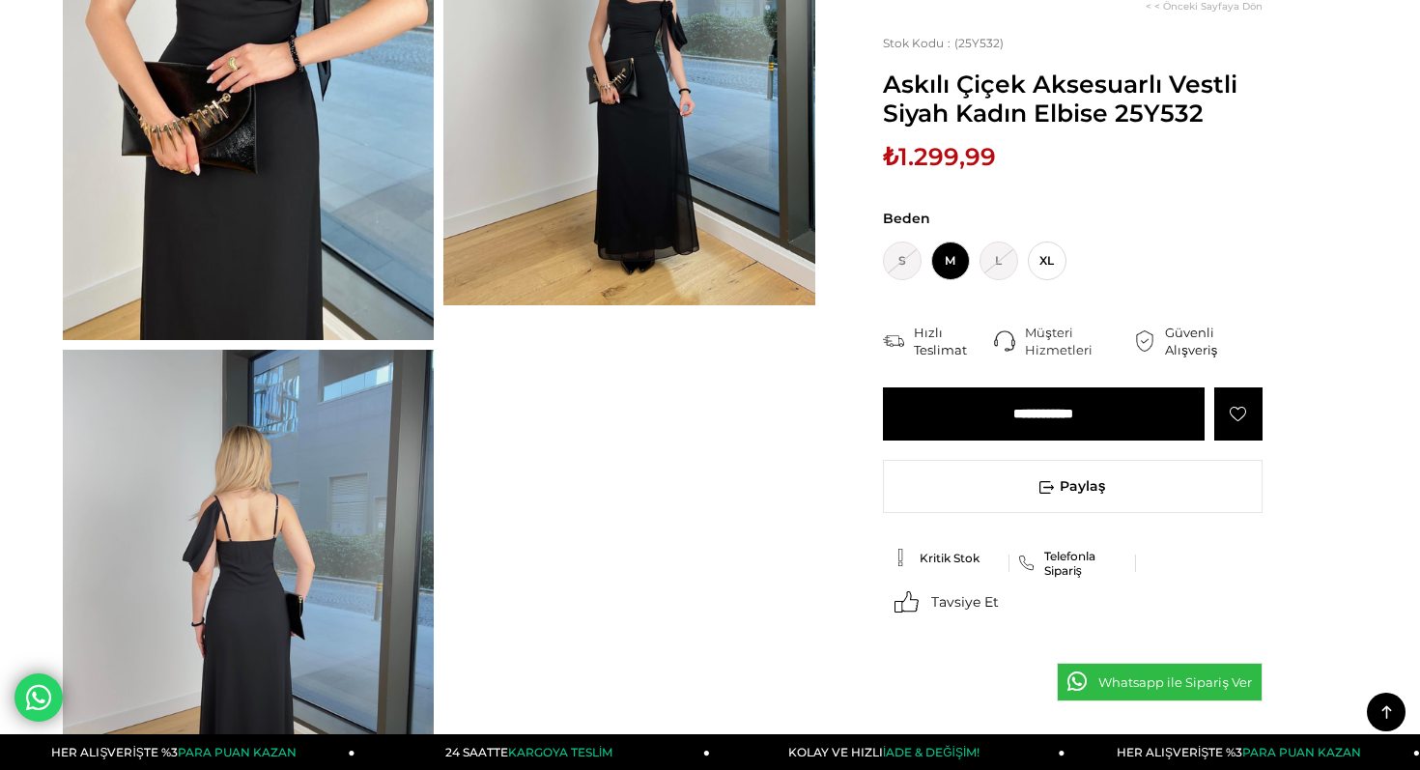
scroll to position [197, 0]
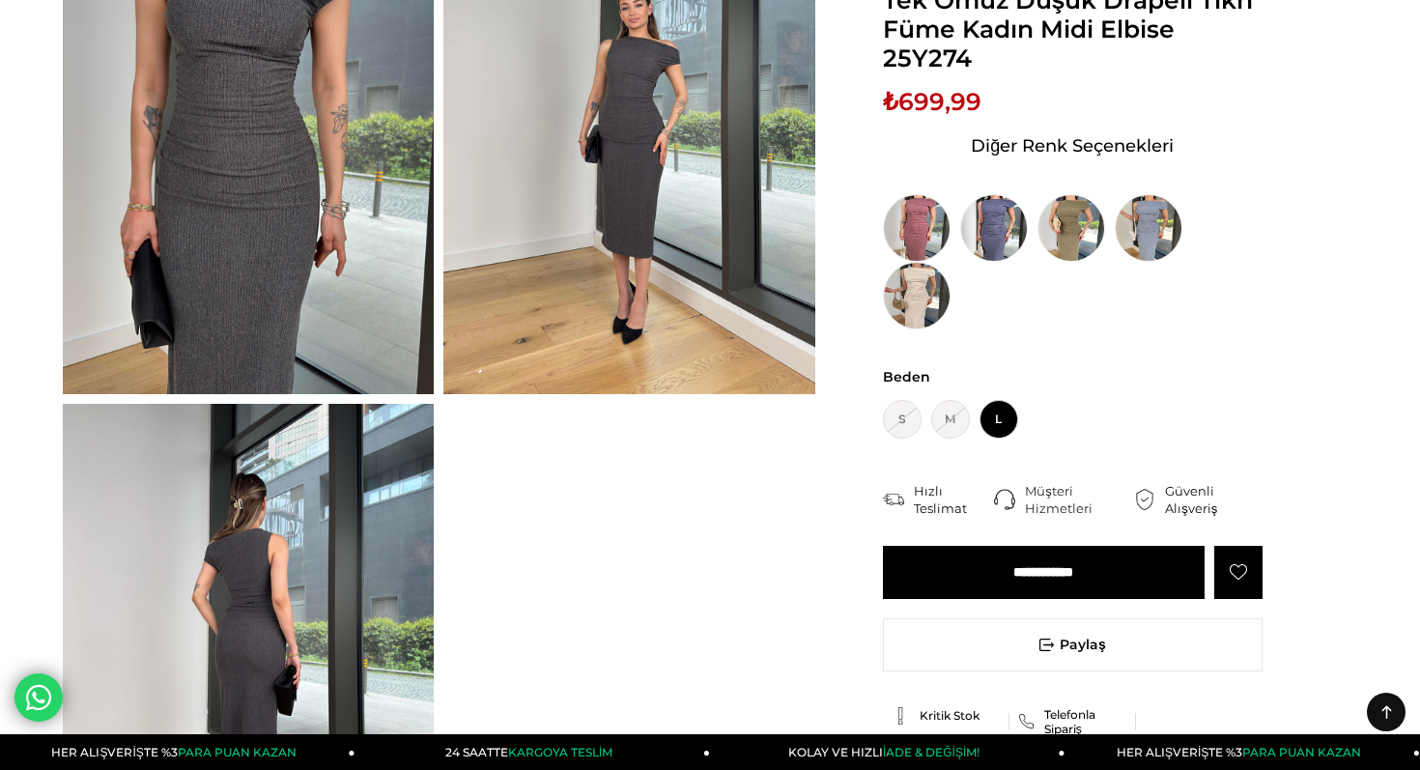
scroll to position [362, 0]
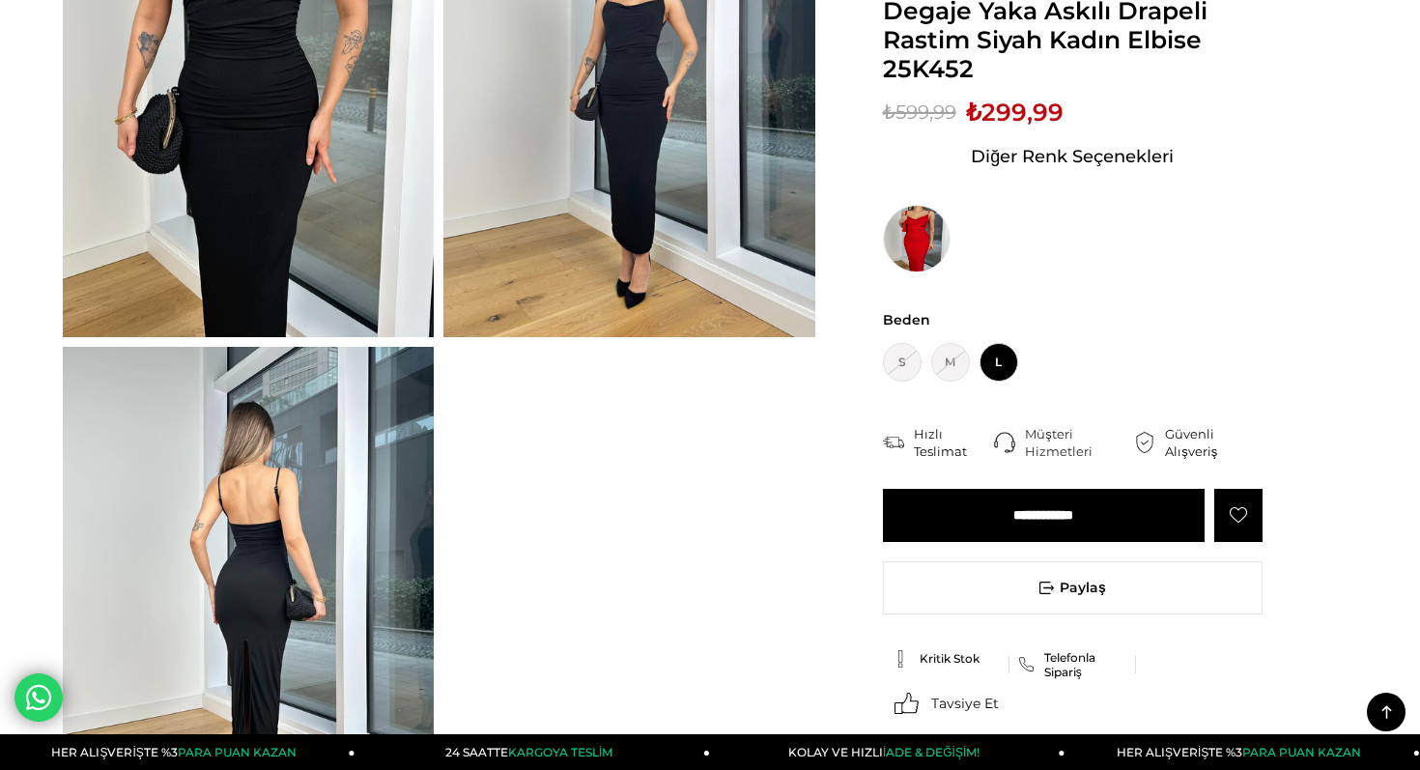
scroll to position [331, 0]
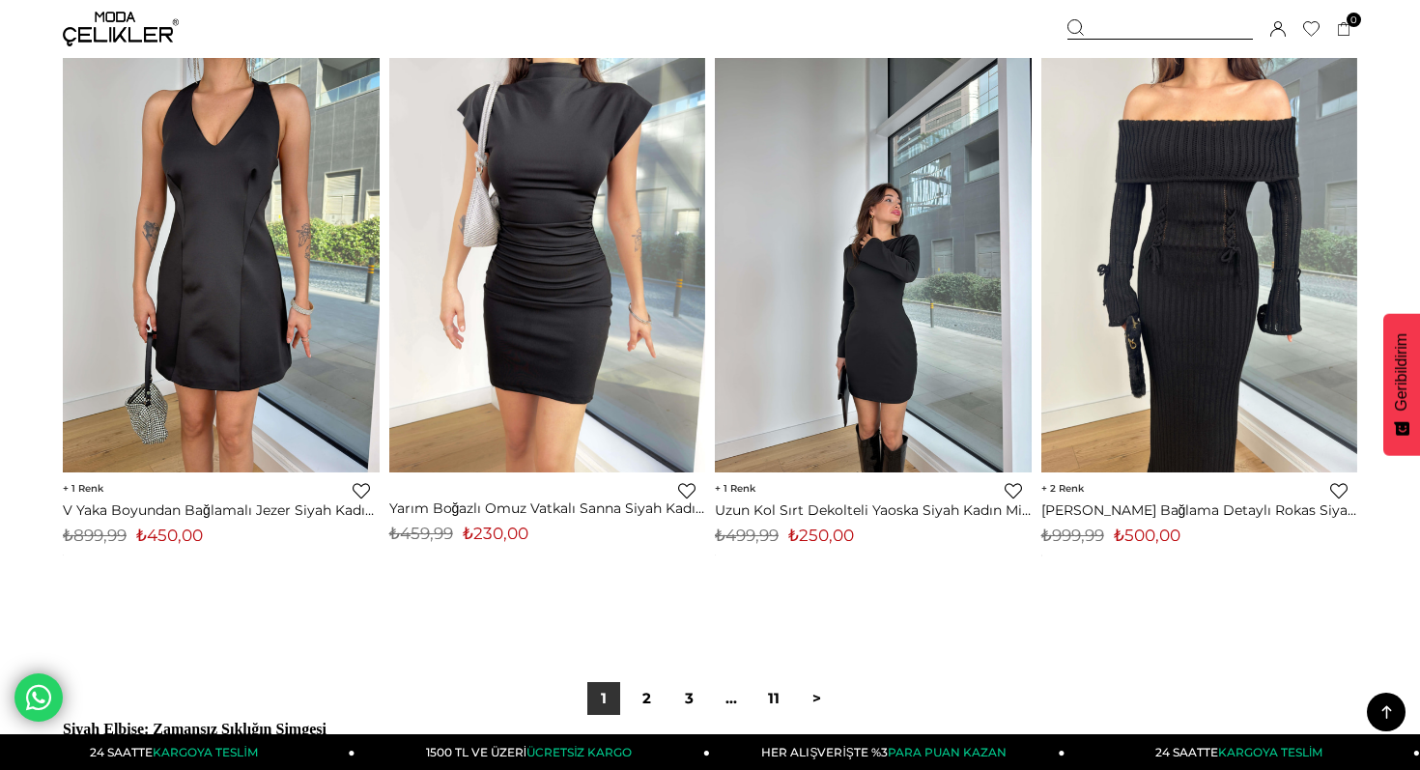
scroll to position [11295, 0]
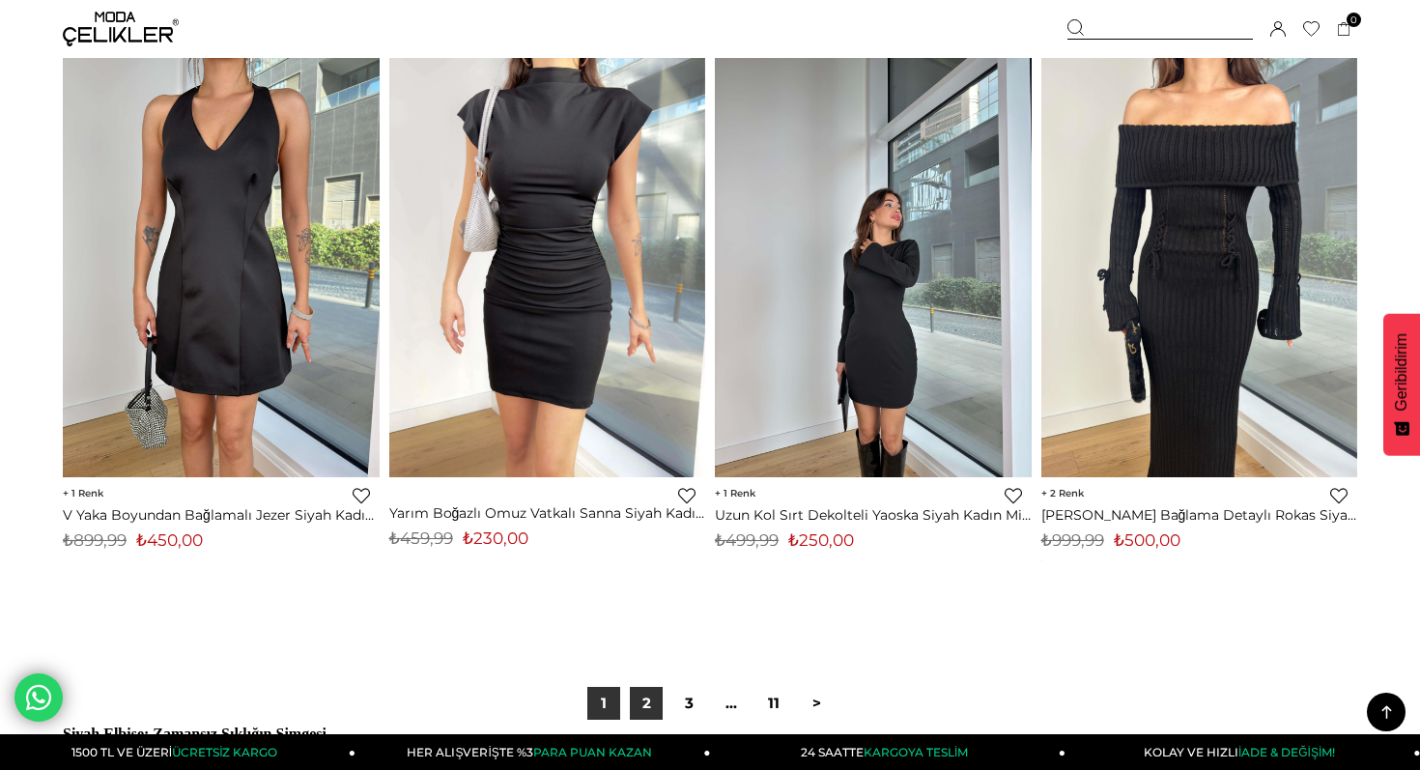
click at [646, 711] on link "2" at bounding box center [646, 703] width 33 height 33
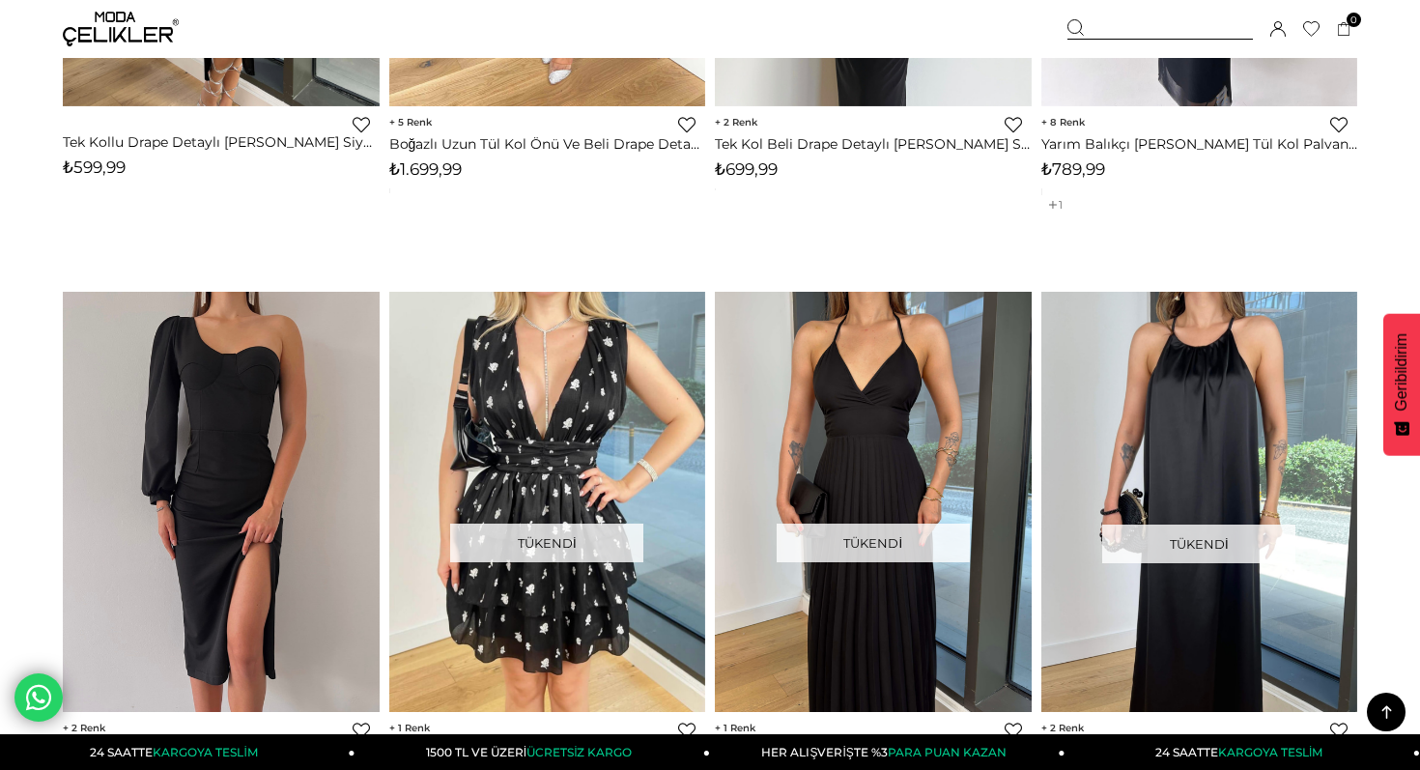
scroll to position [6061, 0]
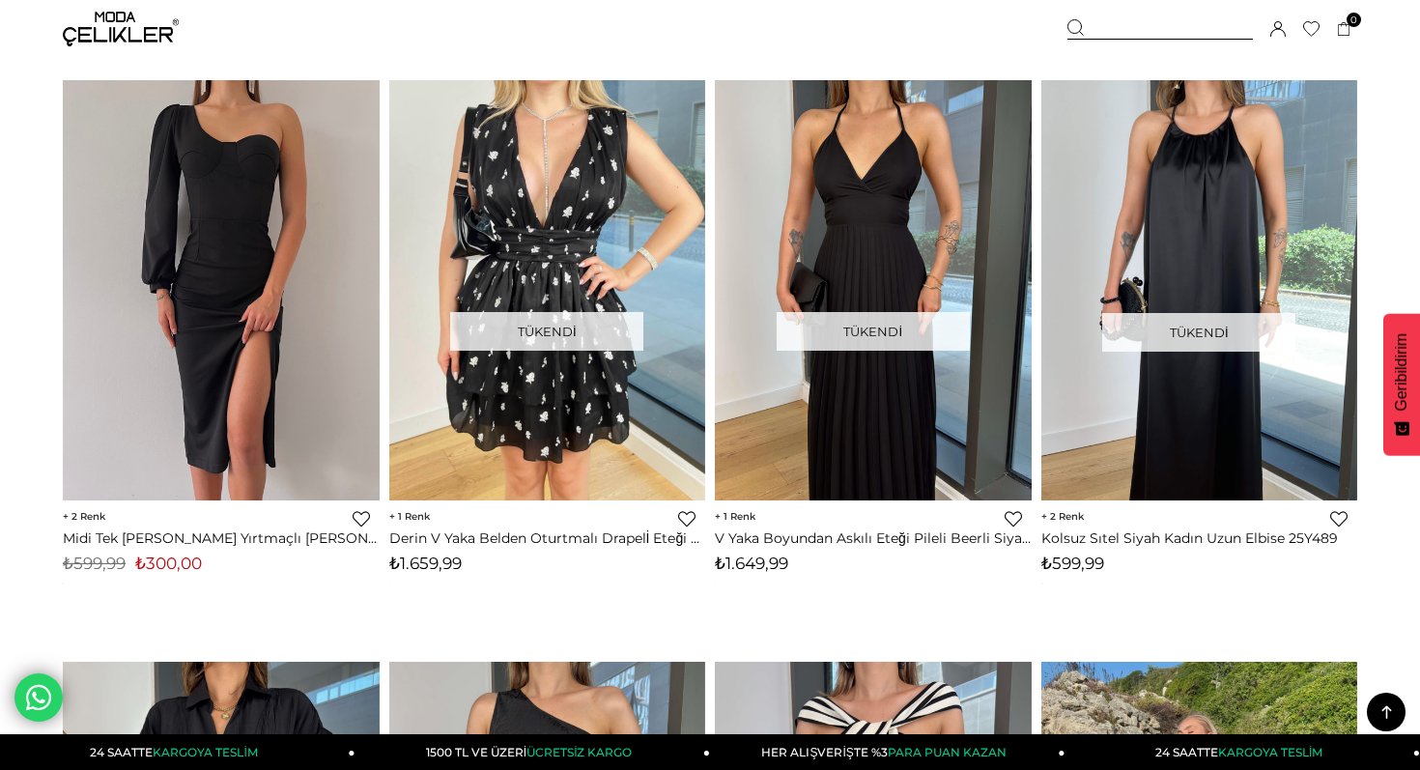
click at [97, 33] on img at bounding box center [121, 29] width 116 height 35
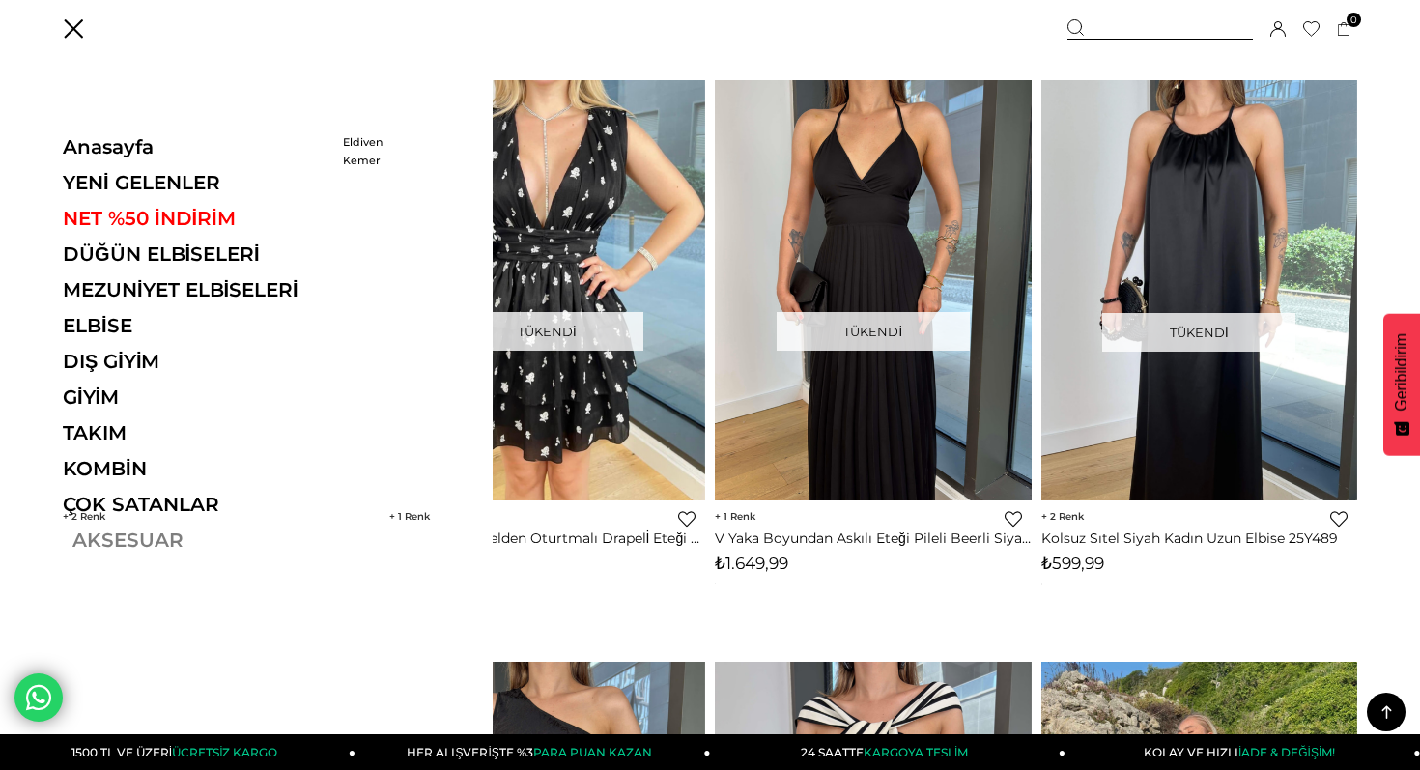
click at [120, 537] on link "AKSESUAR" at bounding box center [196, 539] width 266 height 23
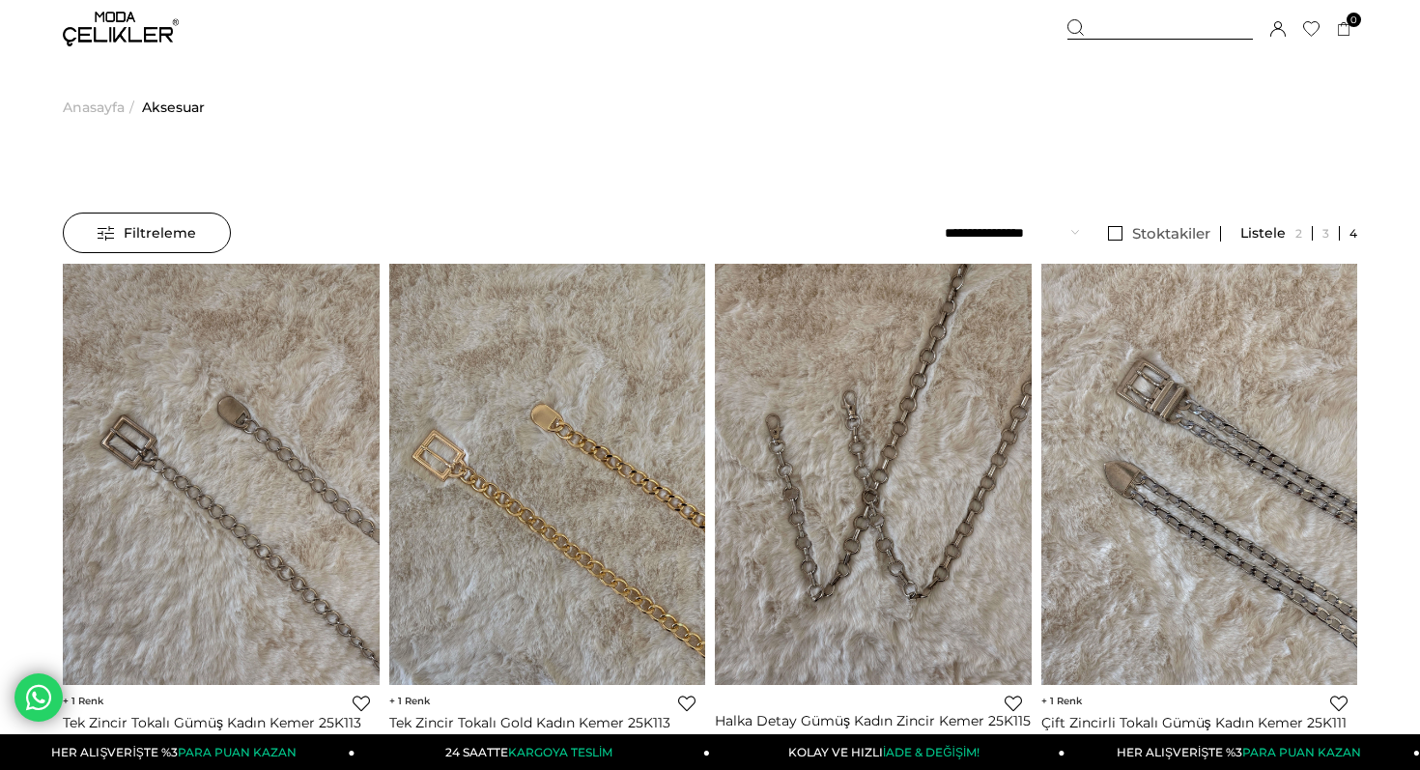
click at [103, 19] on img at bounding box center [121, 29] width 116 height 35
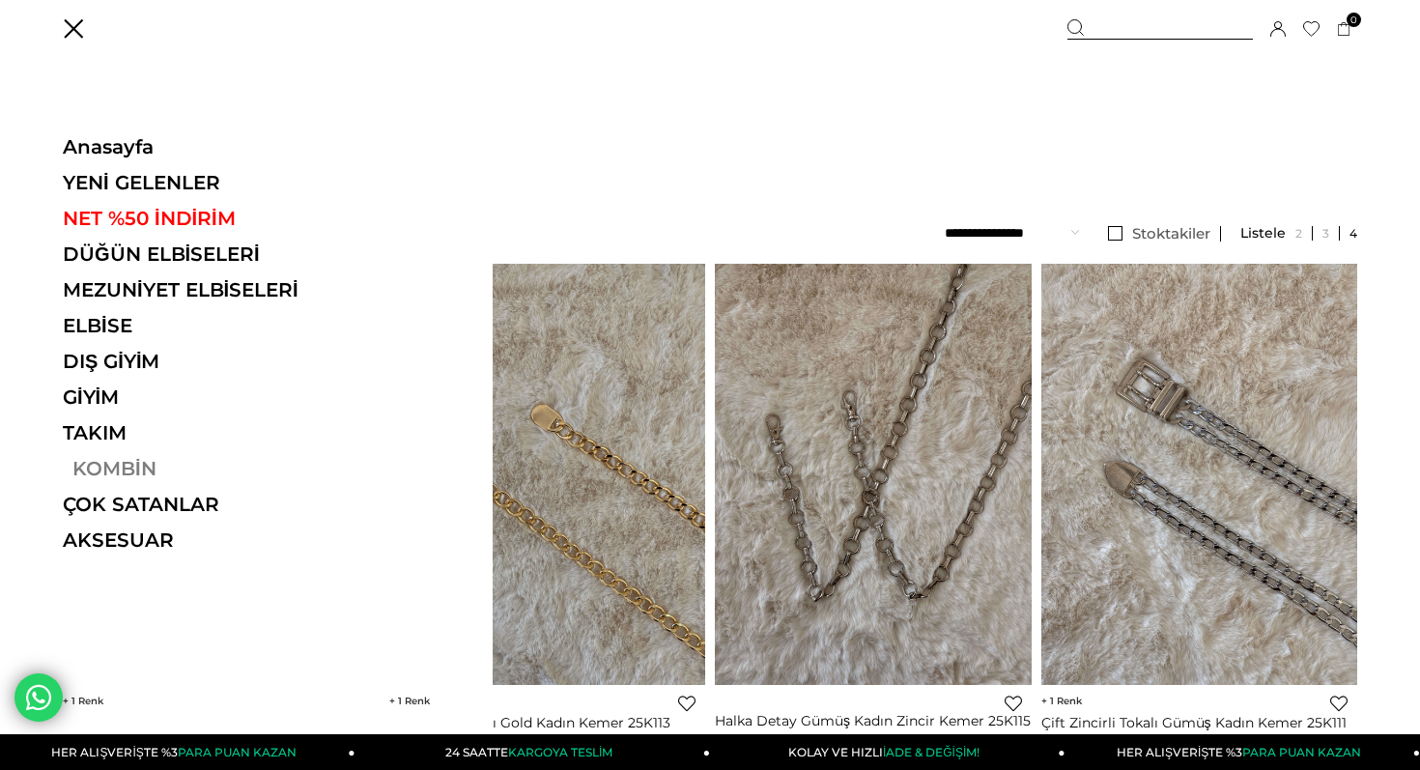
click at [104, 466] on link "KOMBİN" at bounding box center [196, 468] width 266 height 23
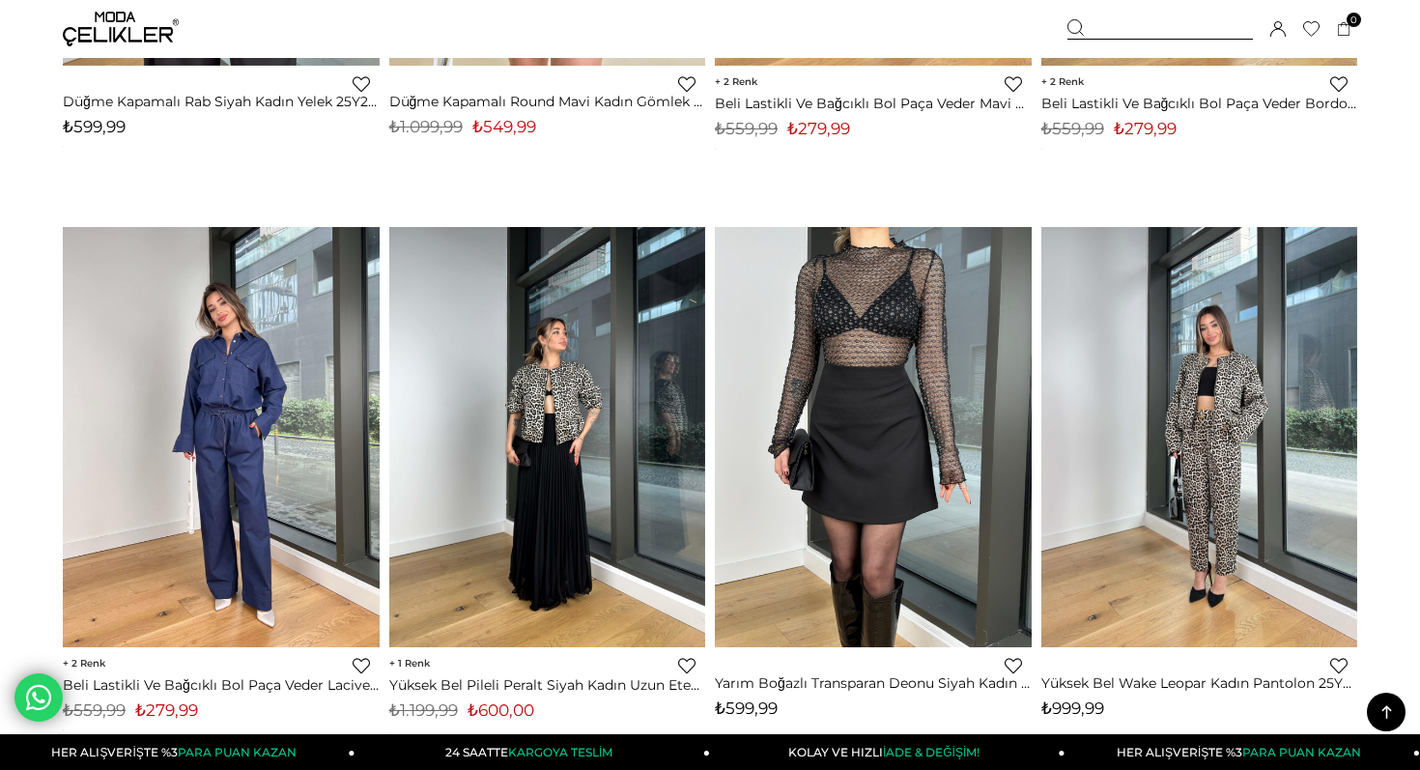
scroll to position [2193, 0]
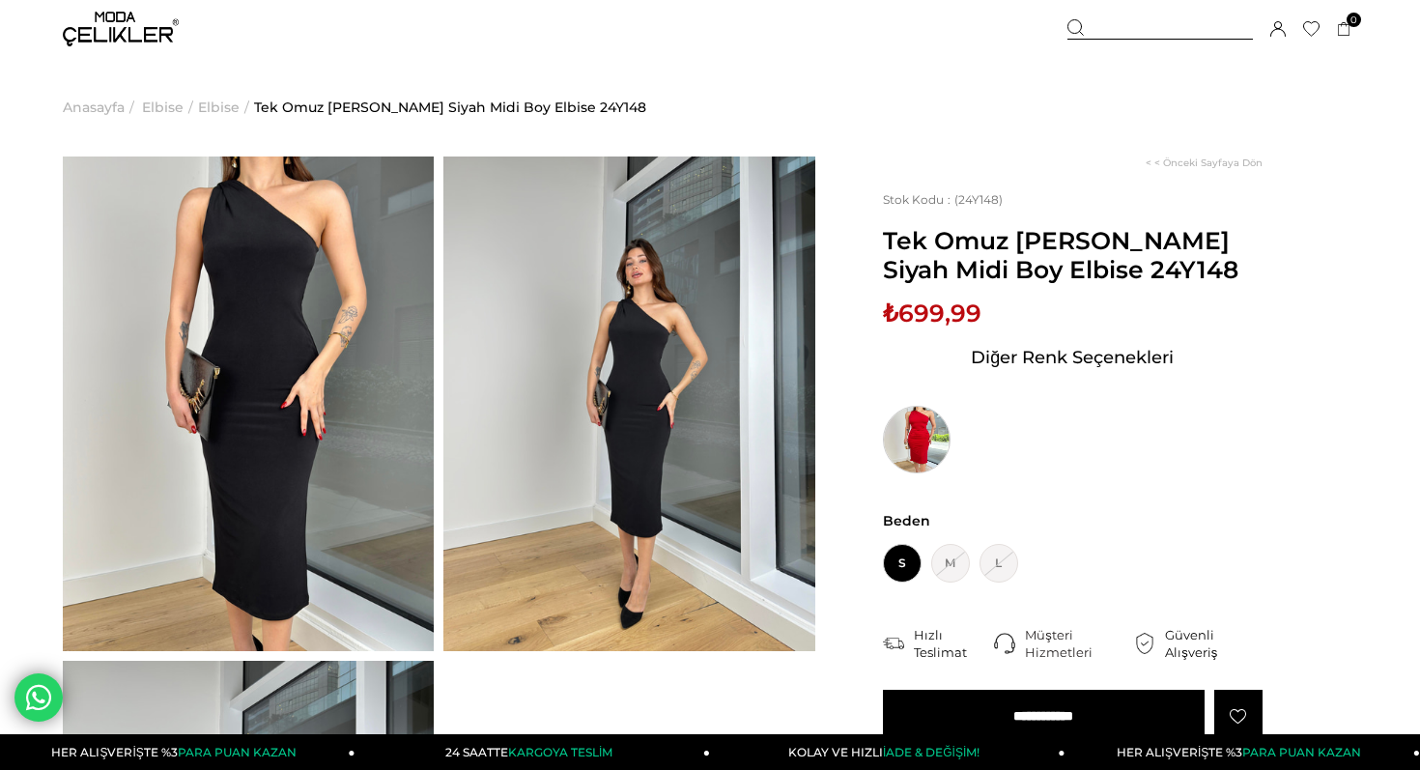
click at [916, 434] on img at bounding box center [917, 440] width 68 height 68
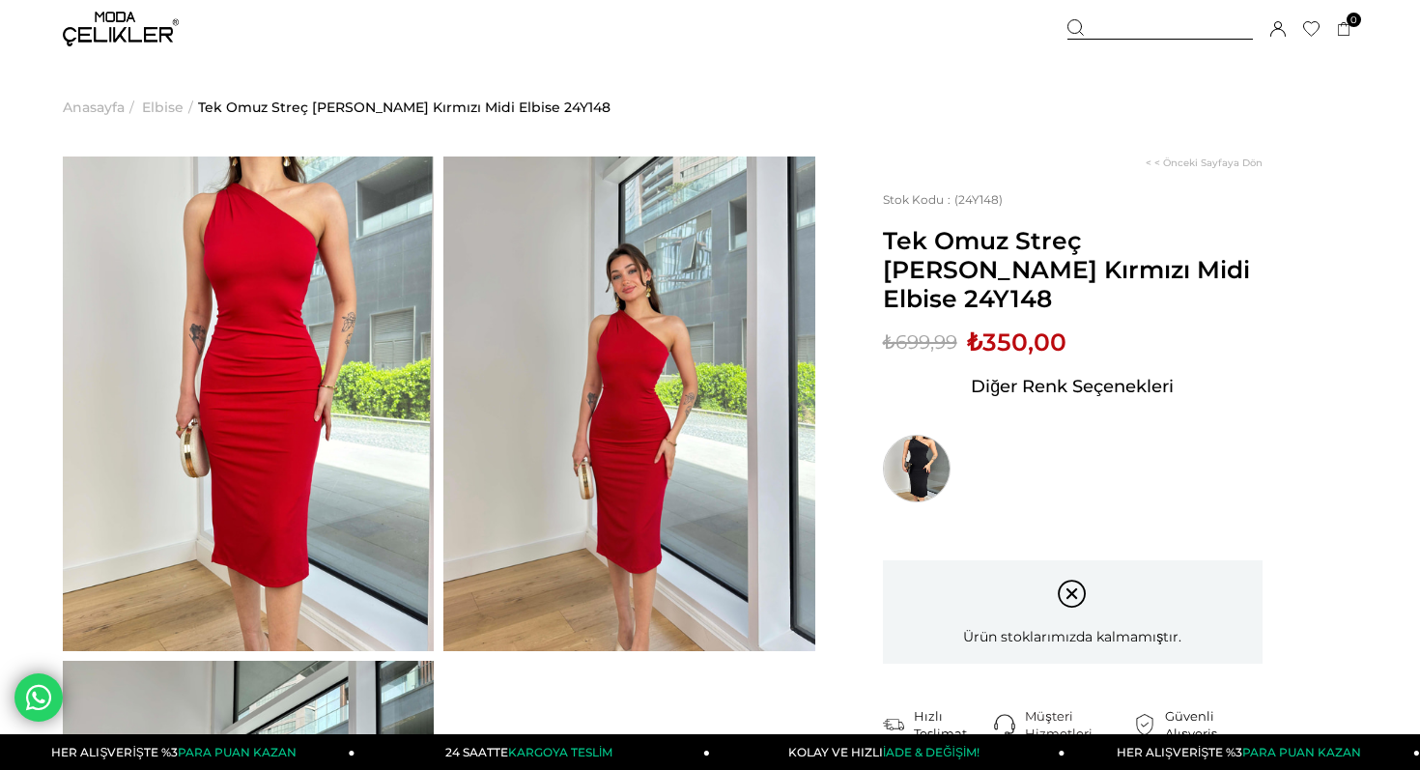
click at [919, 487] on img at bounding box center [917, 469] width 68 height 68
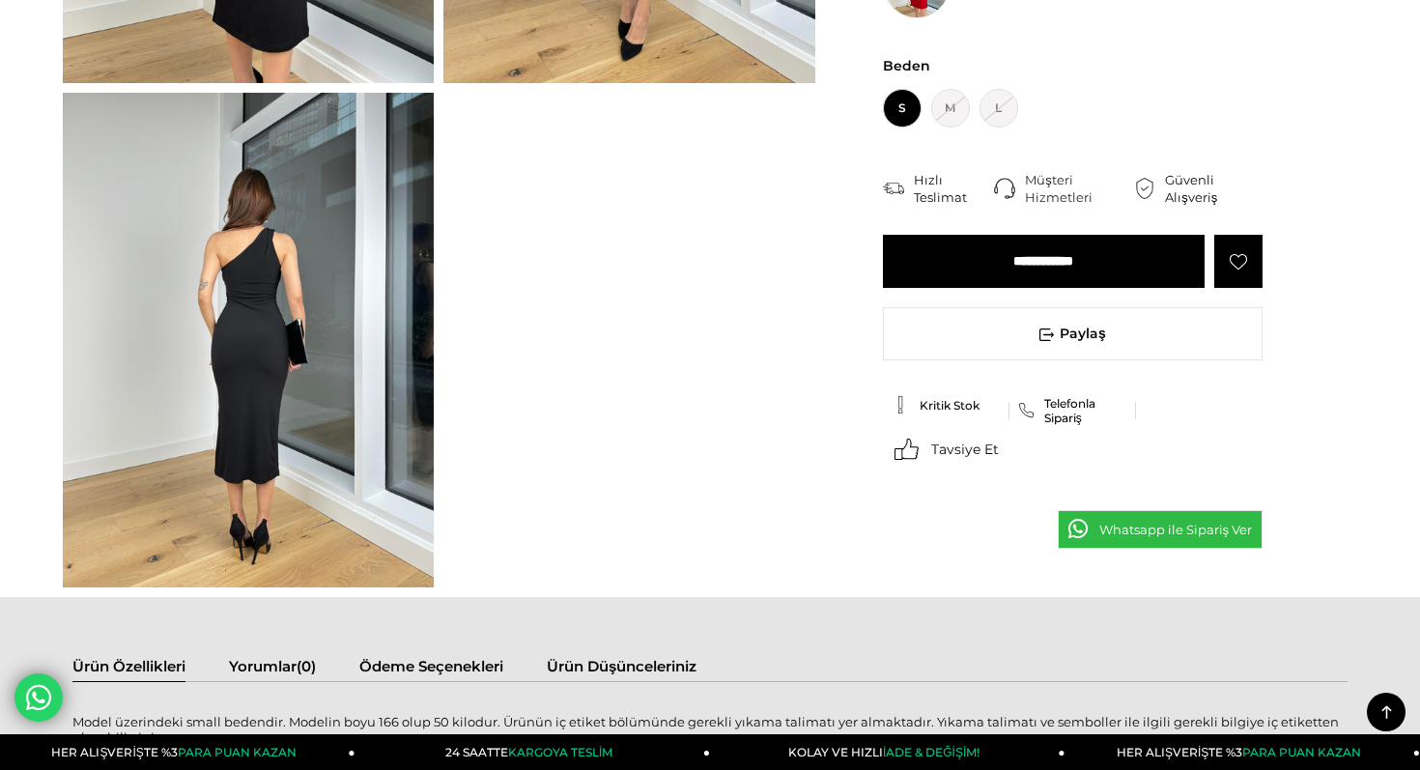
scroll to position [582, 0]
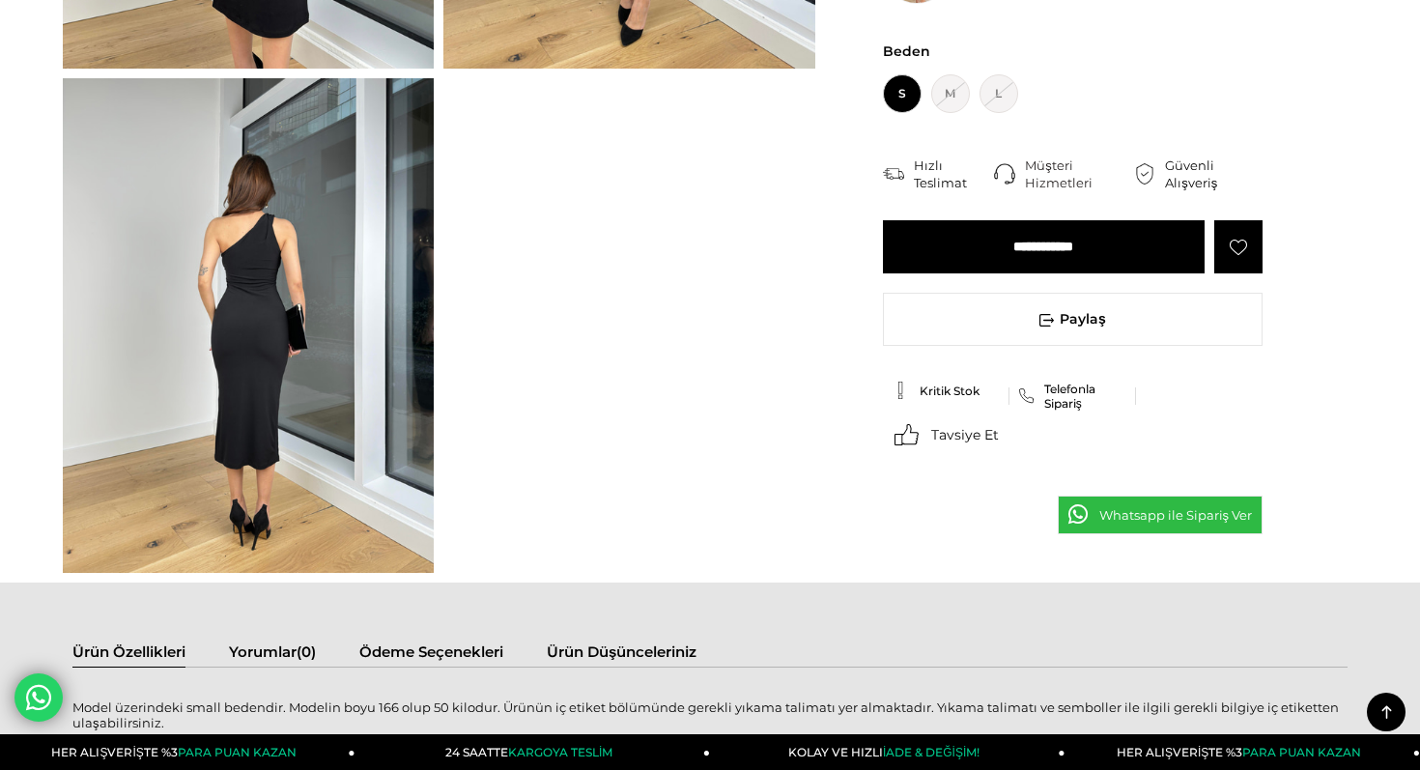
click at [306, 320] on img at bounding box center [248, 325] width 371 height 494
